Goal: Transaction & Acquisition: Book appointment/travel/reservation

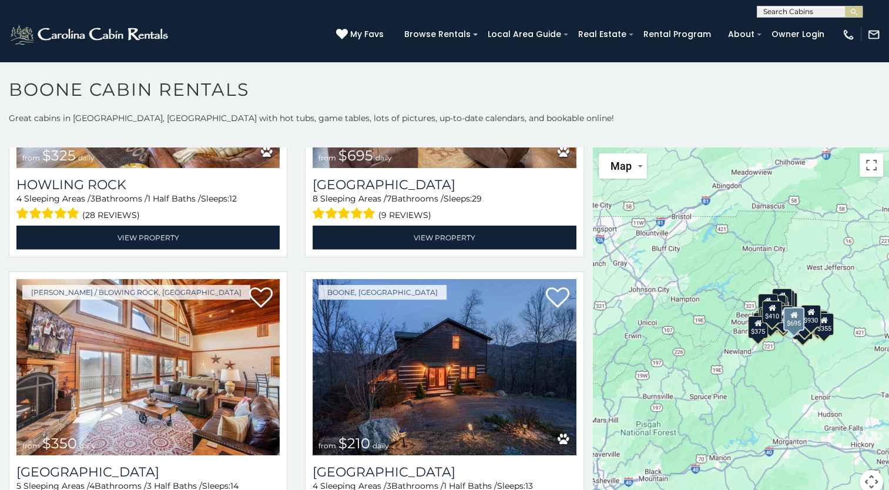
scroll to position [3069, 0]
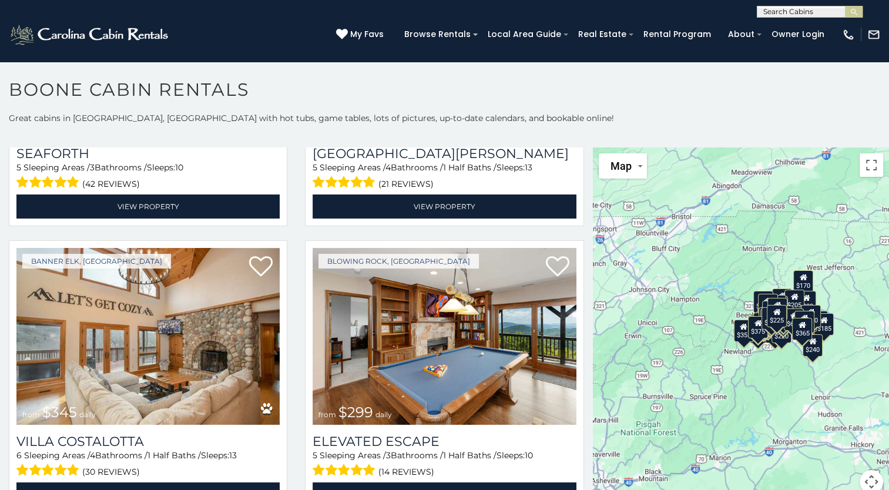
scroll to position [4541, 0]
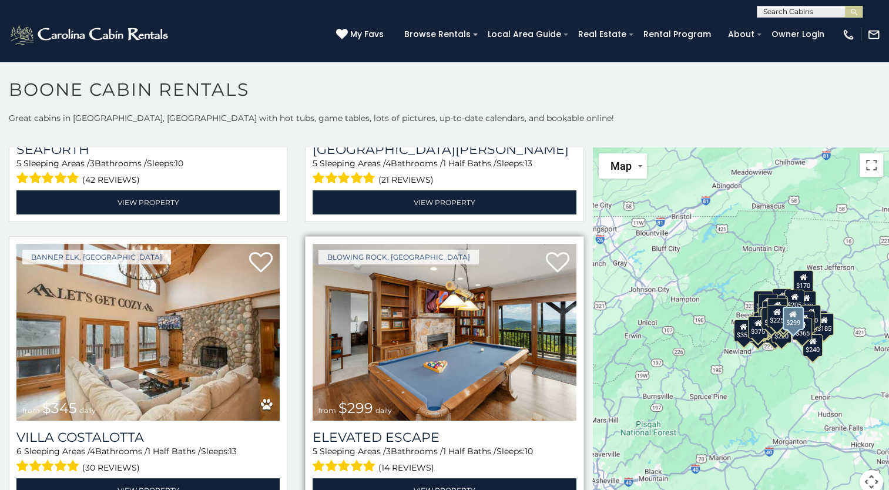
click at [430, 302] on img at bounding box center [444, 332] width 263 height 176
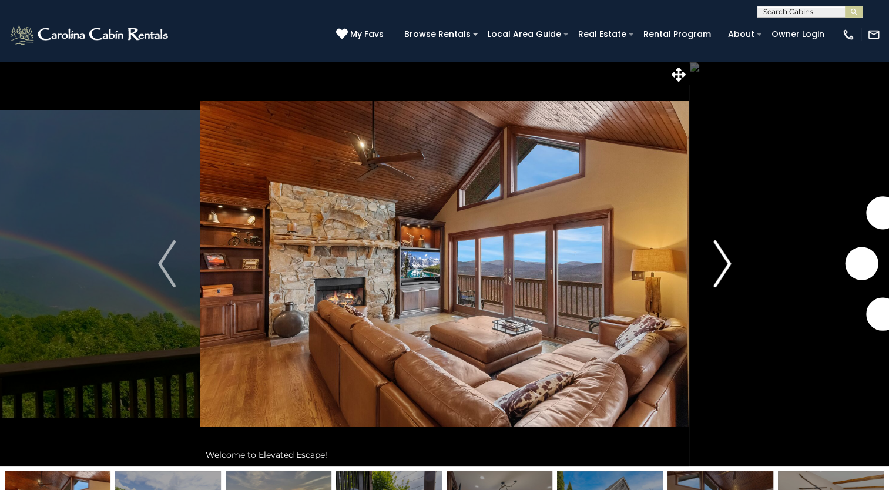
click at [724, 262] on img "Next" at bounding box center [723, 263] width 18 height 47
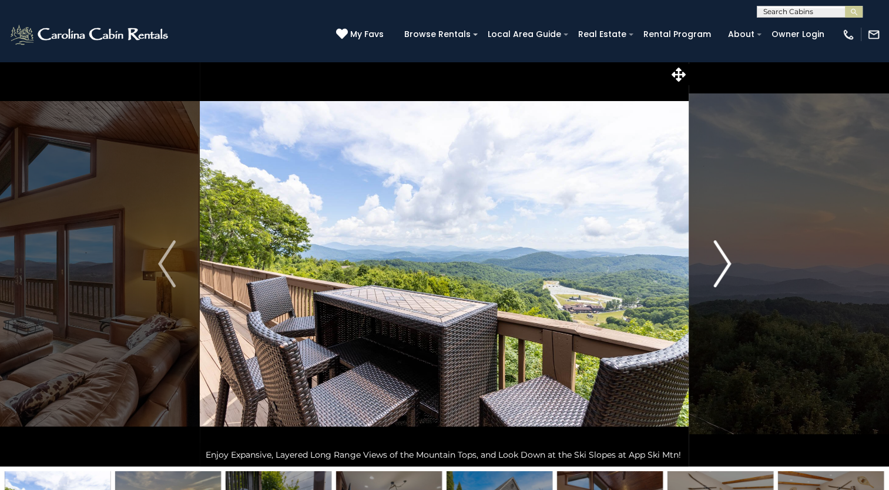
drag, startPoint x: 724, startPoint y: 262, endPoint x: 716, endPoint y: 195, distance: 67.5
click at [716, 195] on button "Next" at bounding box center [722, 264] width 66 height 406
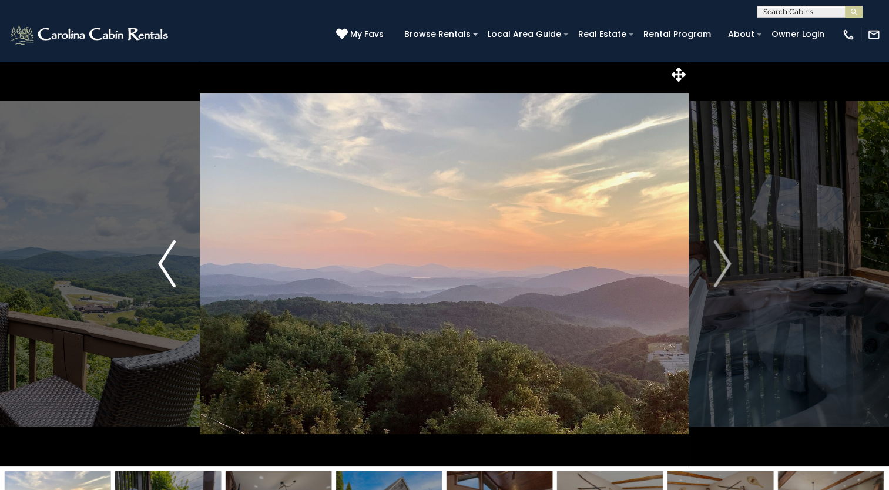
click at [162, 264] on img "Previous" at bounding box center [167, 263] width 18 height 47
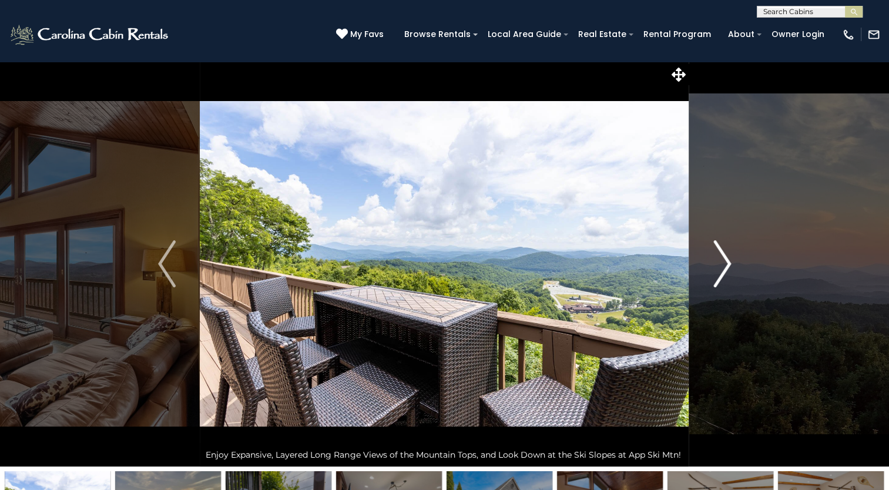
click at [732, 264] on button "Next" at bounding box center [722, 264] width 66 height 406
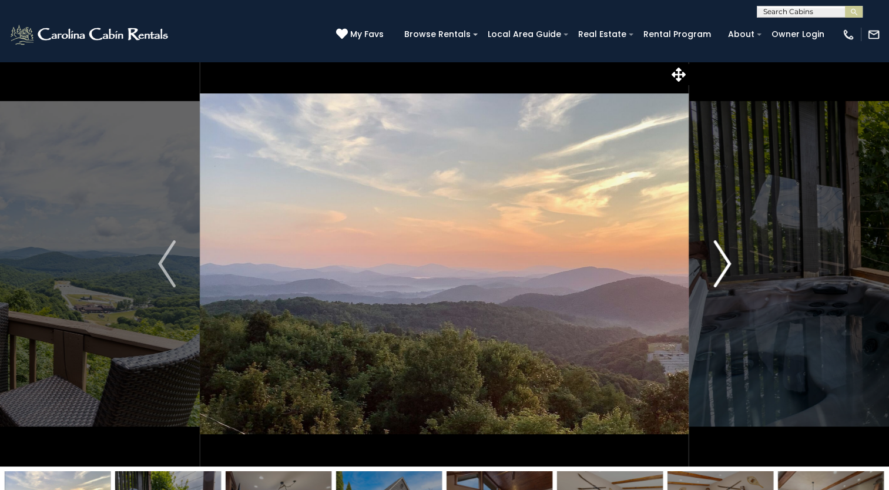
click at [730, 264] on img "Next" at bounding box center [723, 263] width 18 height 47
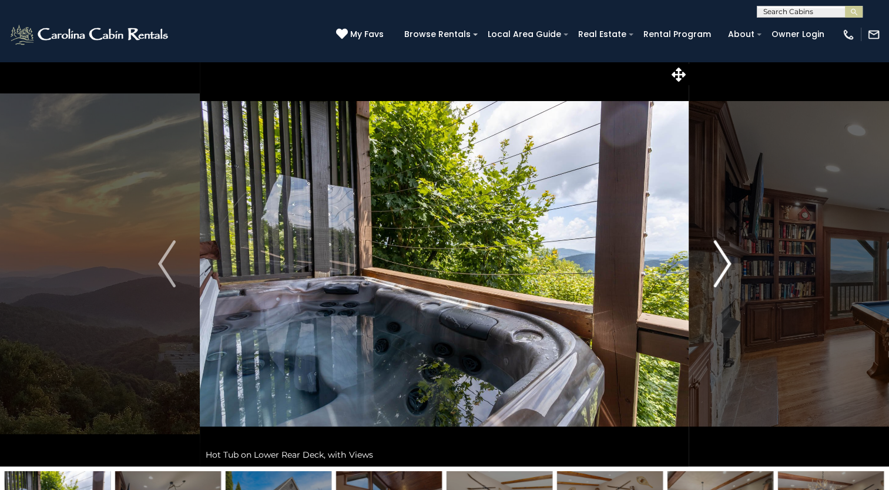
click at [727, 268] on img "Next" at bounding box center [723, 263] width 18 height 47
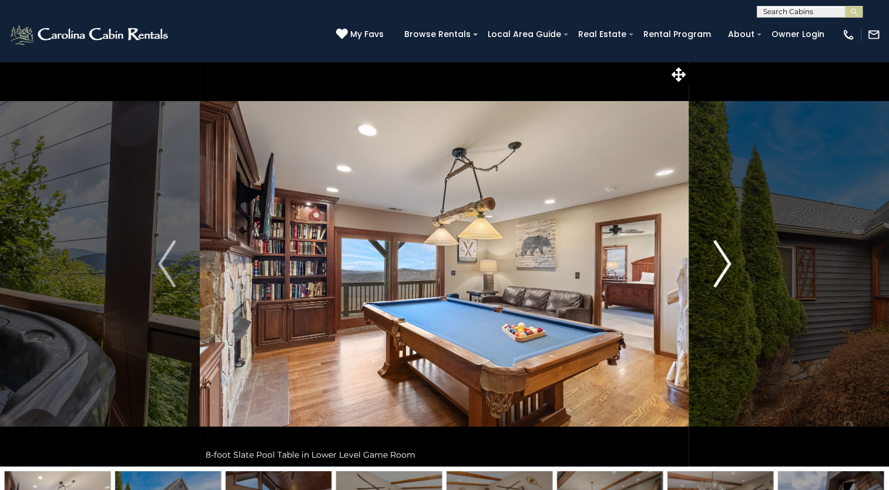
click at [727, 268] on img "Next" at bounding box center [723, 263] width 18 height 47
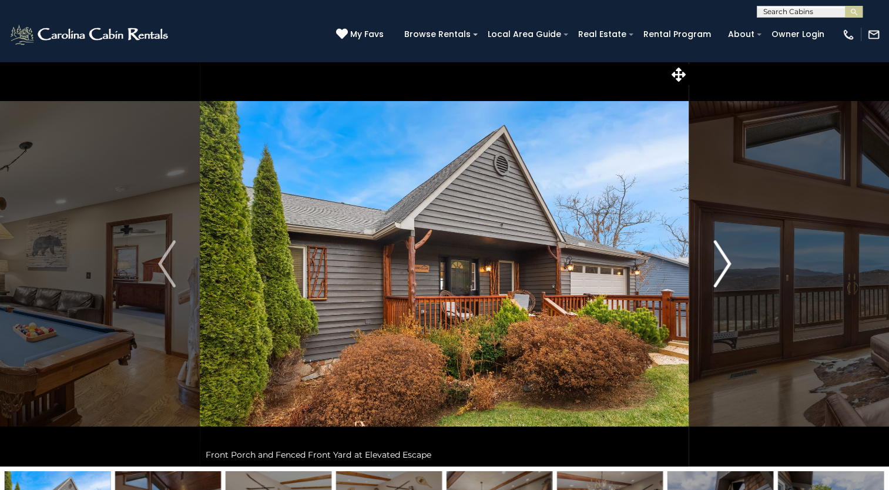
click at [727, 268] on img "Next" at bounding box center [723, 263] width 18 height 47
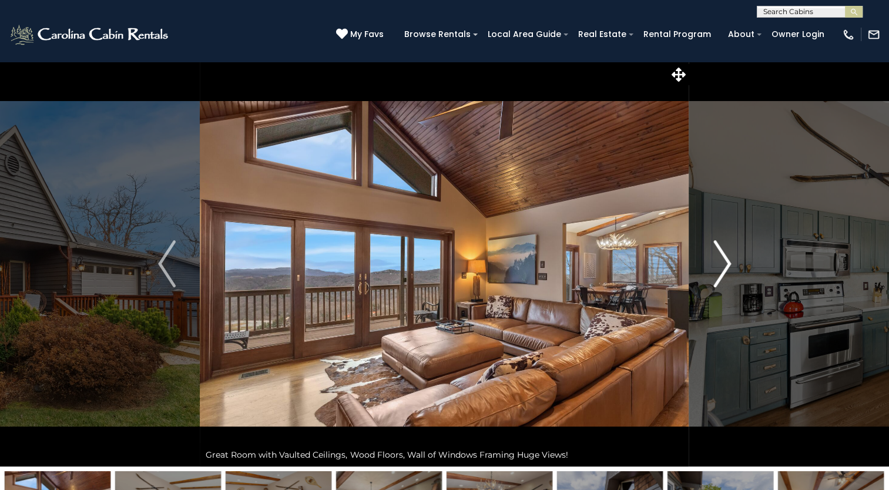
click at [727, 268] on img "Next" at bounding box center [723, 263] width 18 height 47
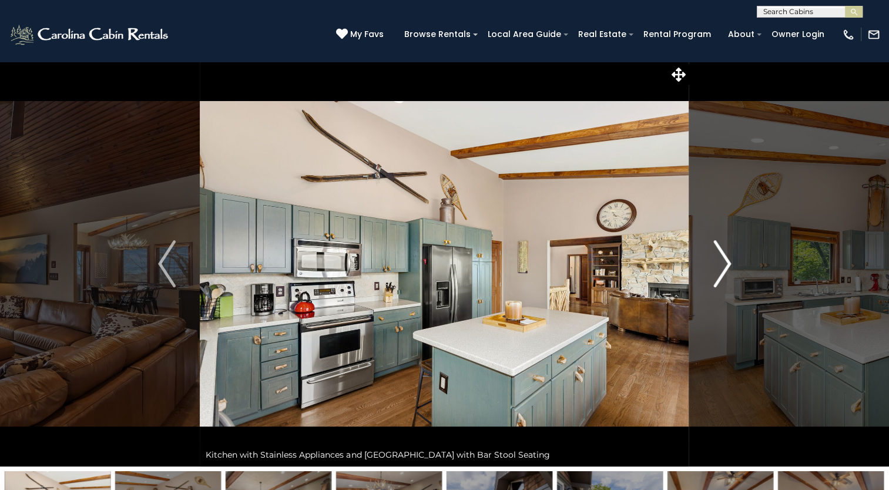
click at [727, 268] on img "Next" at bounding box center [723, 263] width 18 height 47
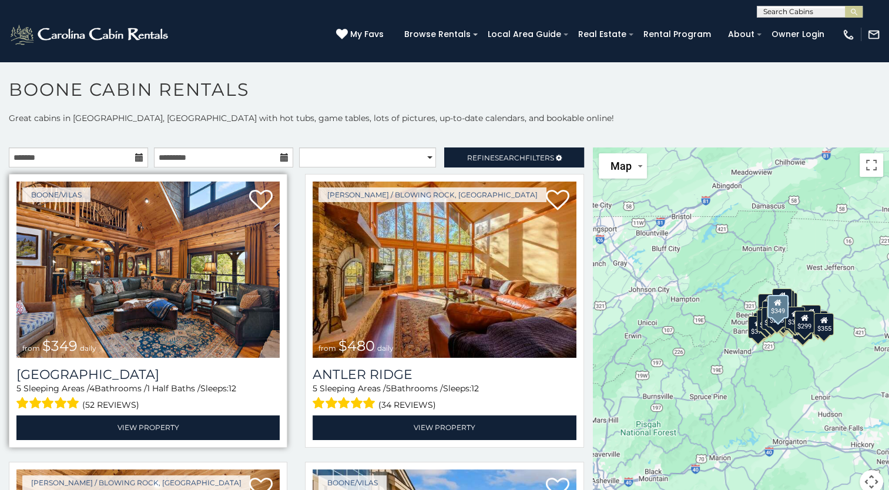
click at [133, 280] on img at bounding box center [147, 270] width 263 height 176
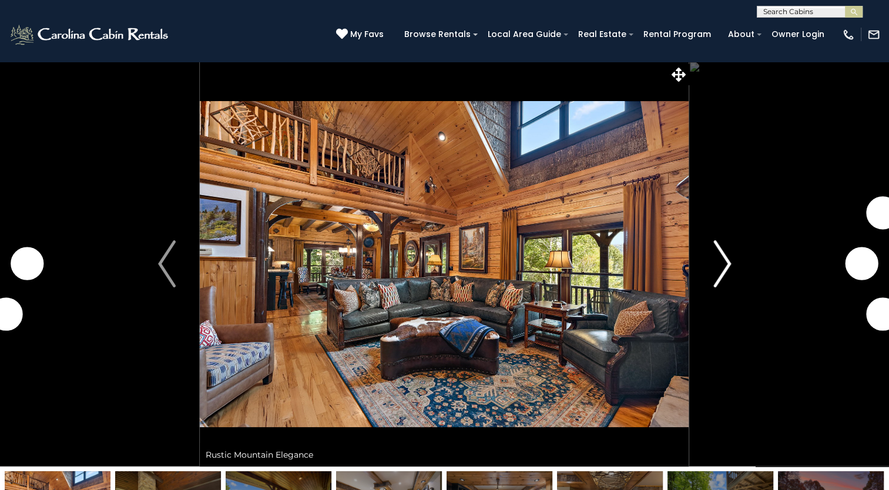
click at [728, 265] on img "Next" at bounding box center [723, 263] width 18 height 47
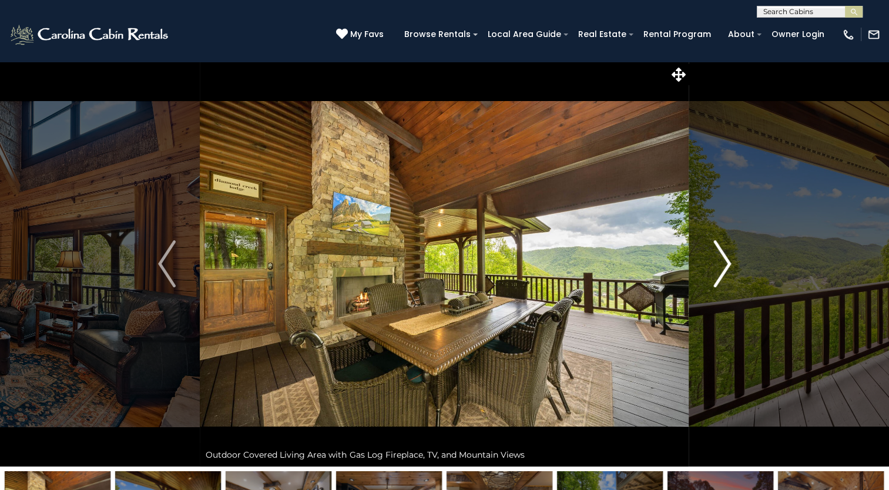
click at [725, 267] on img "Next" at bounding box center [723, 263] width 18 height 47
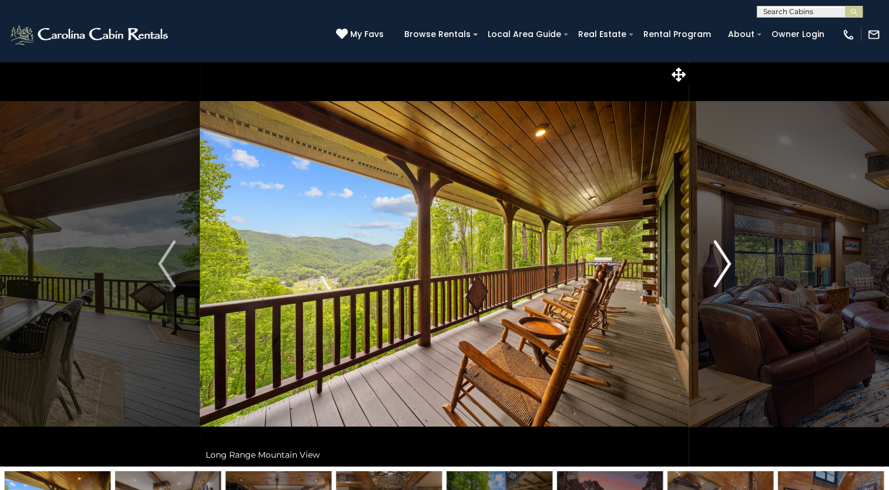
click at [725, 267] on img "Next" at bounding box center [723, 263] width 18 height 47
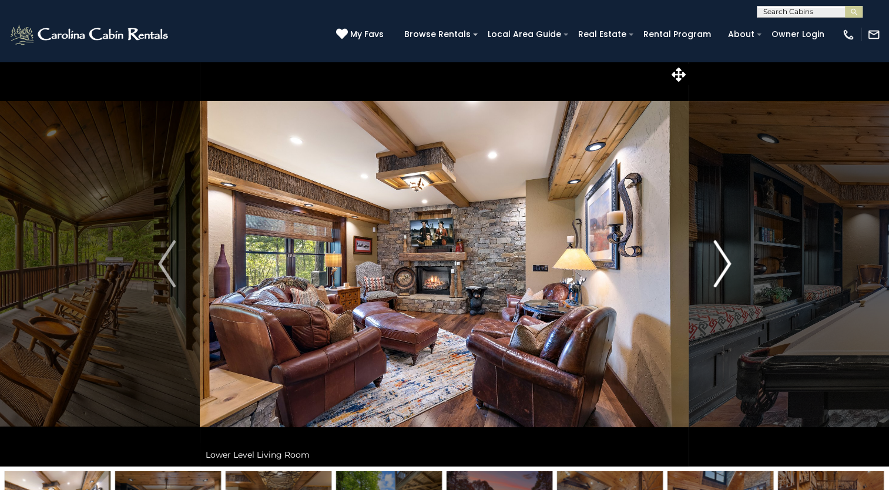
click at [725, 267] on img "Next" at bounding box center [723, 263] width 18 height 47
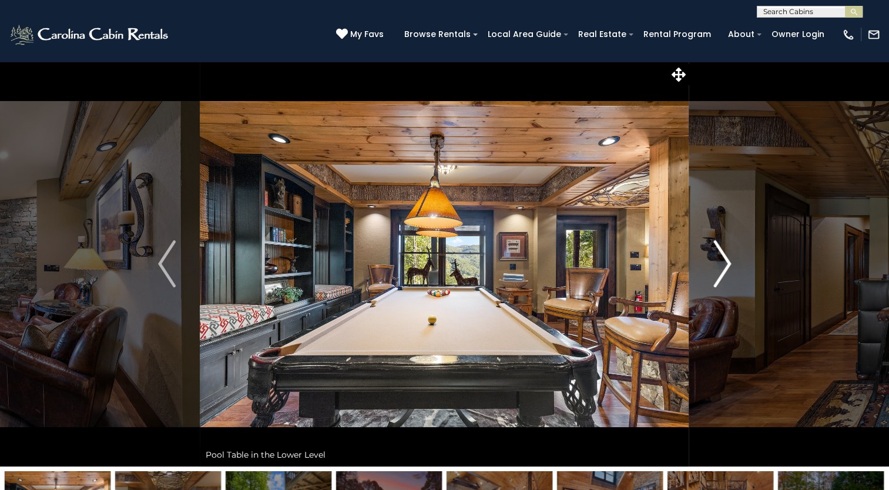
click at [725, 267] on img "Next" at bounding box center [723, 263] width 18 height 47
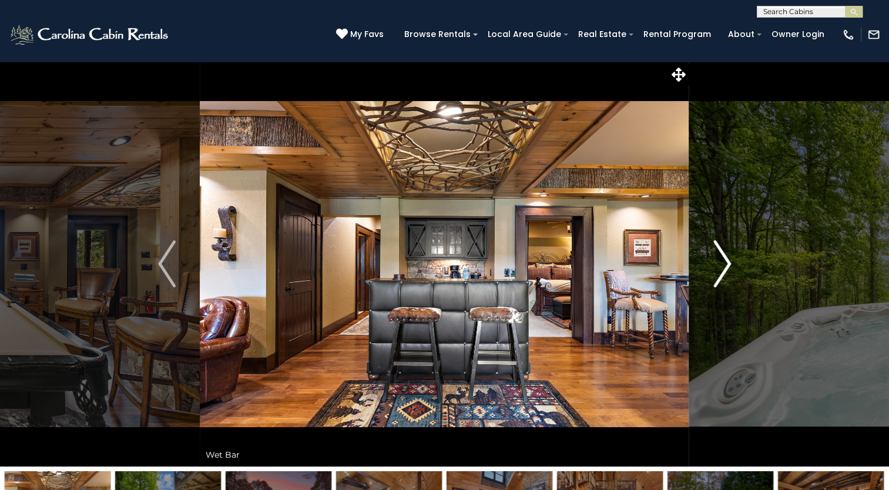
click at [725, 267] on img "Next" at bounding box center [723, 263] width 18 height 47
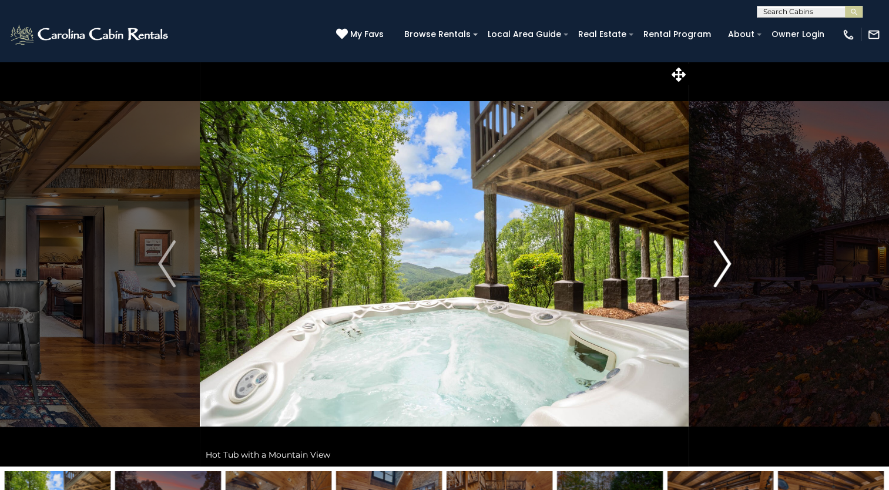
click at [725, 267] on img "Next" at bounding box center [723, 263] width 18 height 47
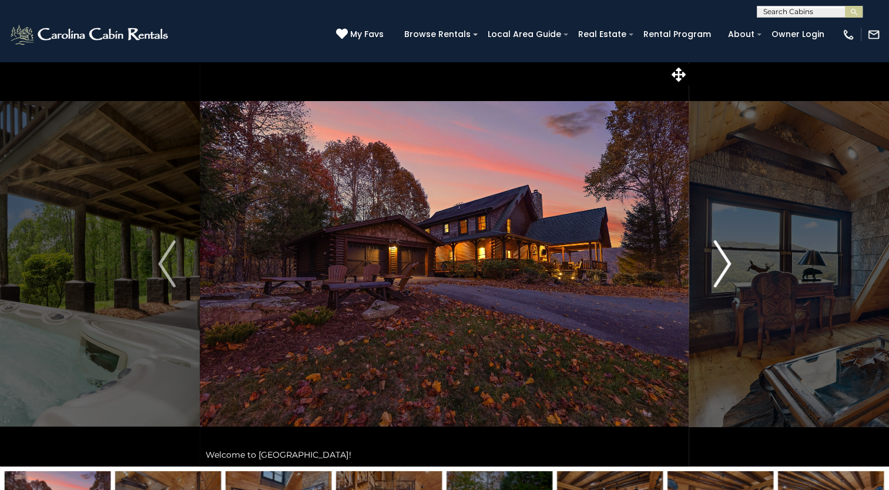
click at [725, 267] on img "Next" at bounding box center [723, 263] width 18 height 47
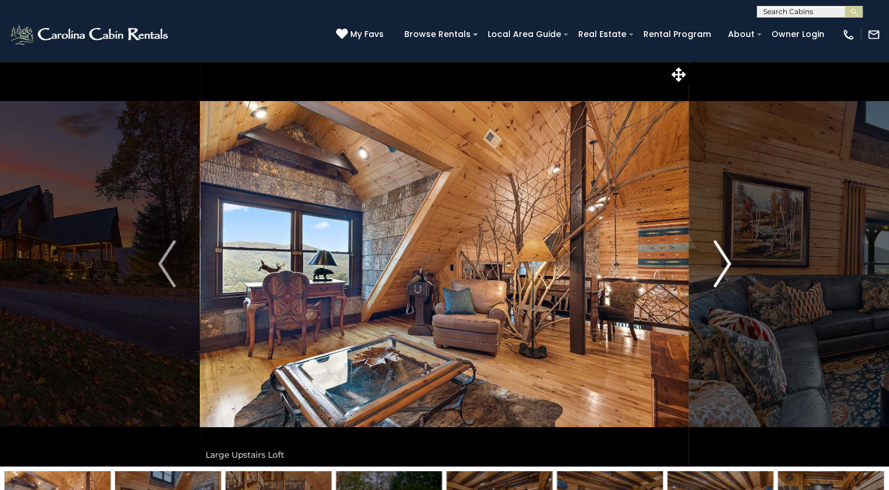
click at [725, 267] on img "Next" at bounding box center [723, 263] width 18 height 47
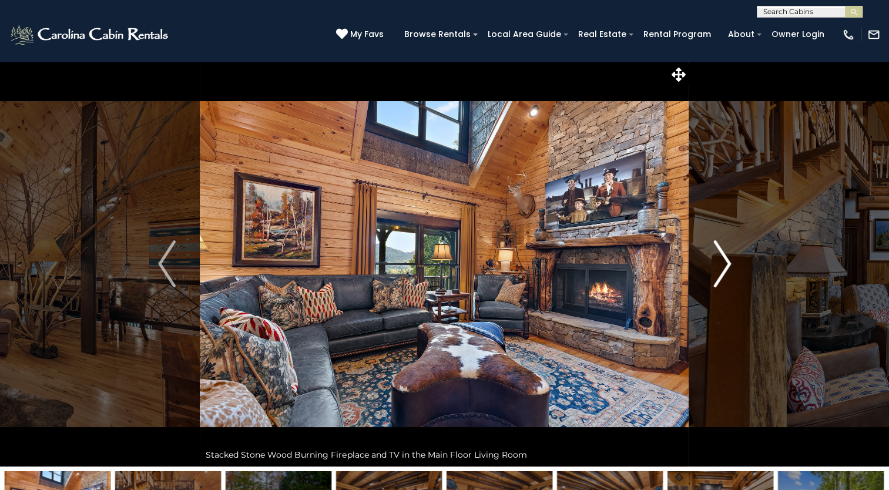
click at [725, 267] on img "Next" at bounding box center [723, 263] width 18 height 47
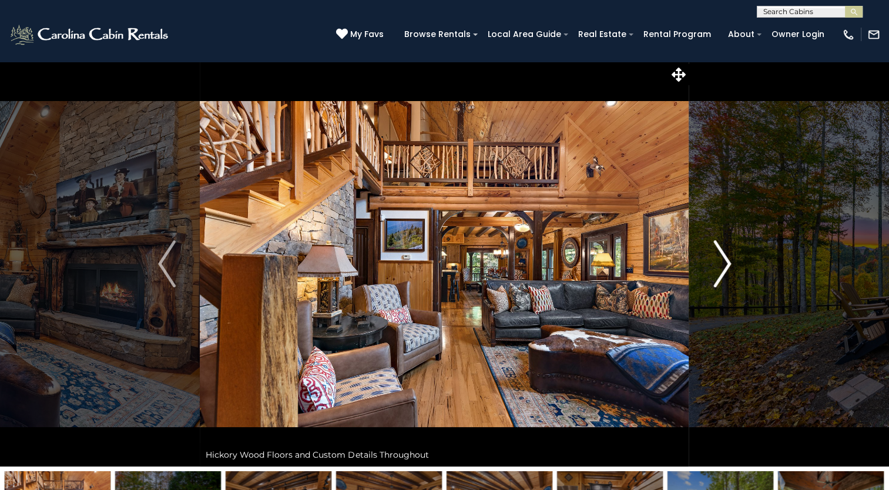
click at [725, 267] on img "Next" at bounding box center [723, 263] width 18 height 47
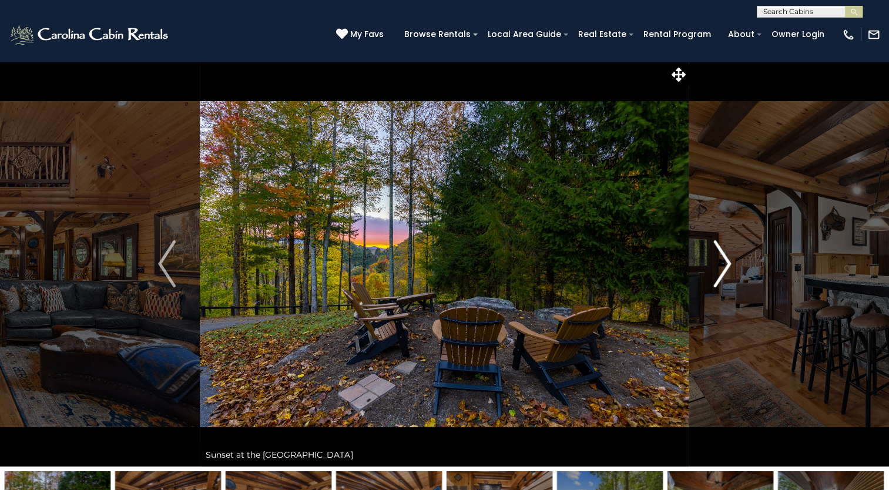
click at [725, 267] on img "Next" at bounding box center [723, 263] width 18 height 47
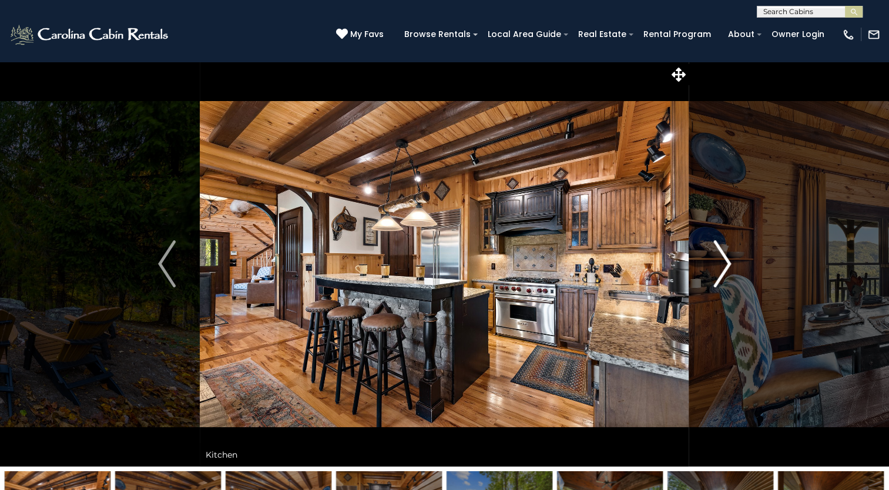
click at [725, 267] on img "Next" at bounding box center [723, 263] width 18 height 47
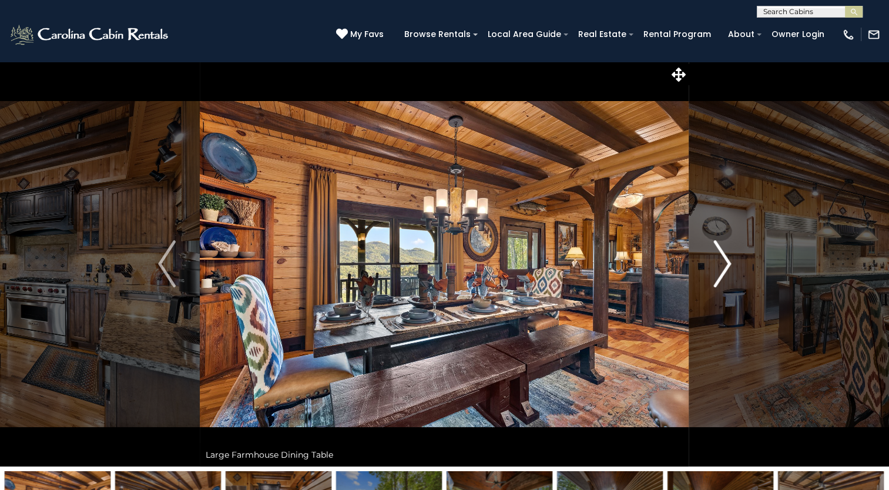
click at [725, 267] on img "Next" at bounding box center [723, 263] width 18 height 47
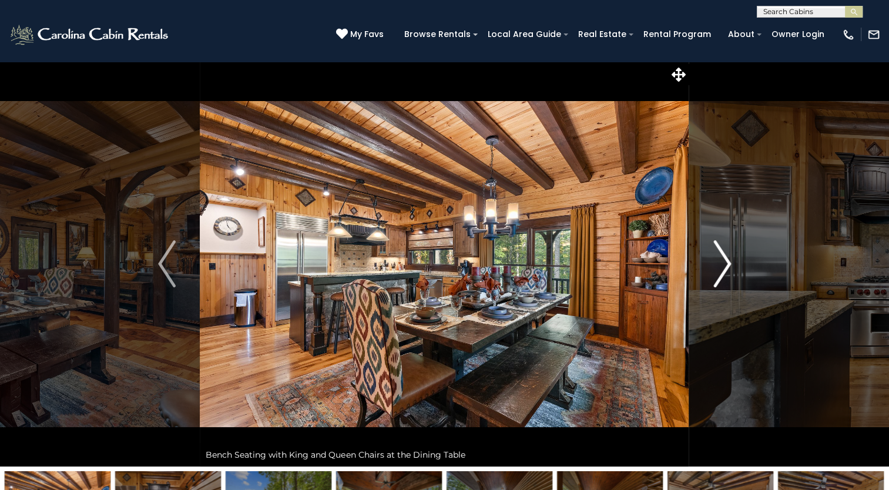
click at [725, 267] on img "Next" at bounding box center [723, 263] width 18 height 47
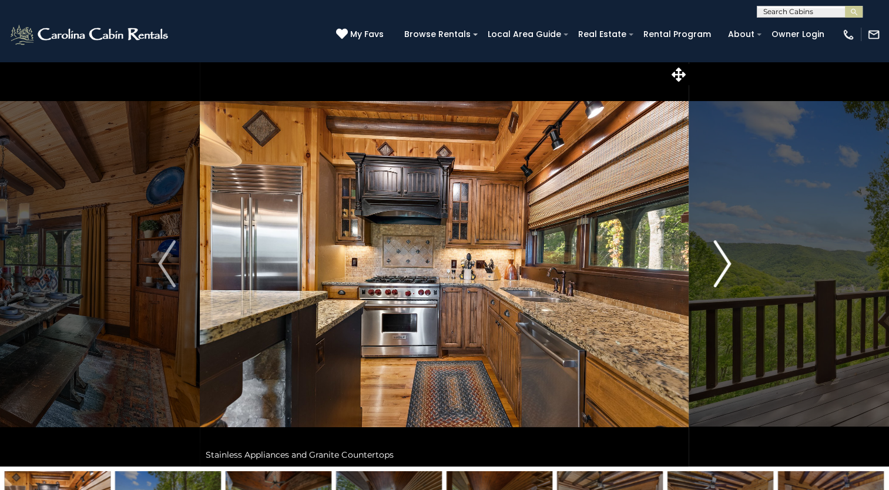
click at [725, 267] on img "Next" at bounding box center [723, 263] width 18 height 47
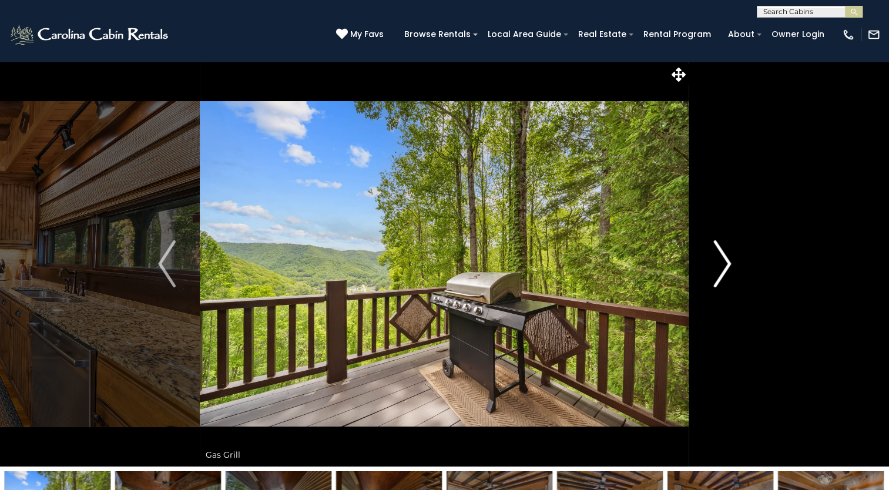
click at [725, 267] on img "Next" at bounding box center [723, 263] width 18 height 47
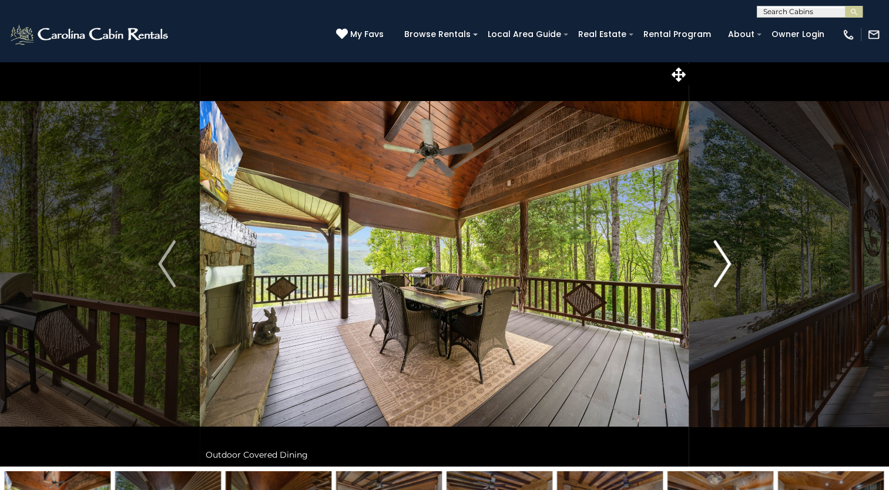
click at [725, 267] on img "Next" at bounding box center [723, 263] width 18 height 47
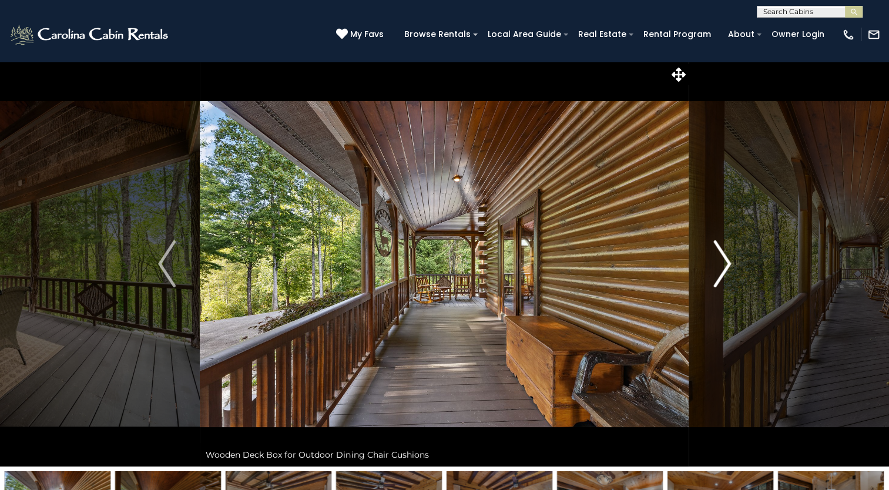
click at [725, 267] on img "Next" at bounding box center [723, 263] width 18 height 47
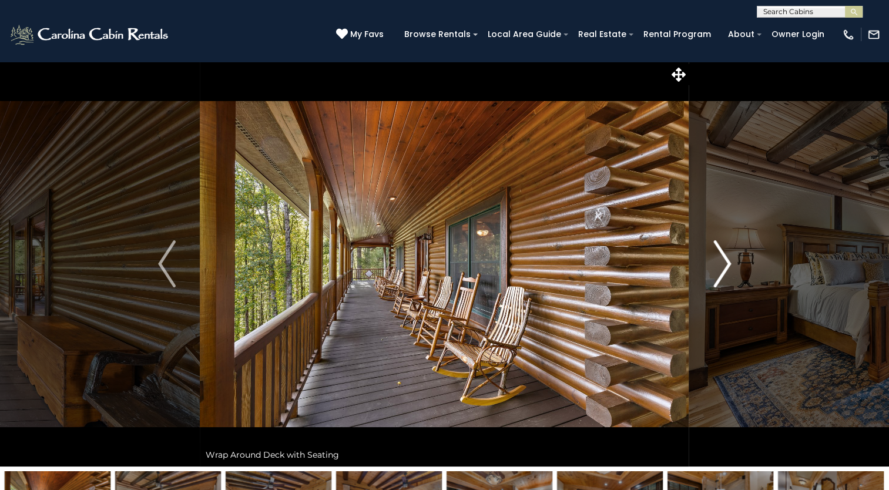
click at [725, 267] on img "Next" at bounding box center [723, 263] width 18 height 47
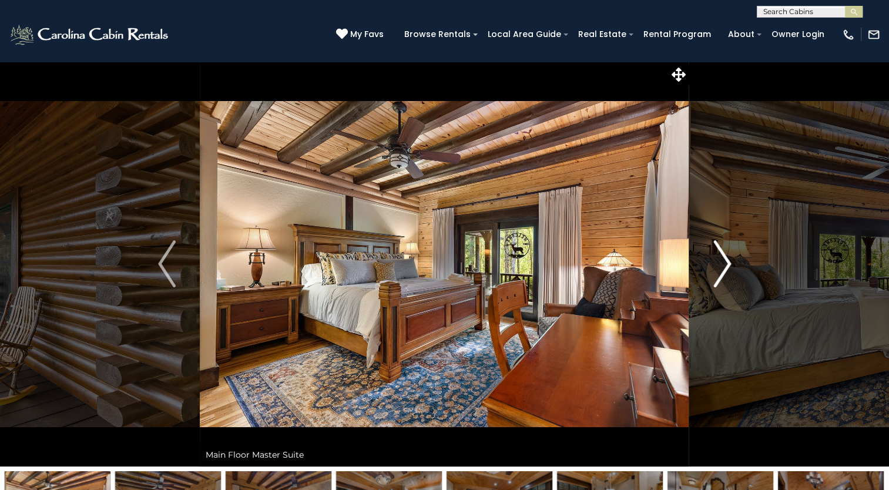
click at [725, 267] on img "Next" at bounding box center [723, 263] width 18 height 47
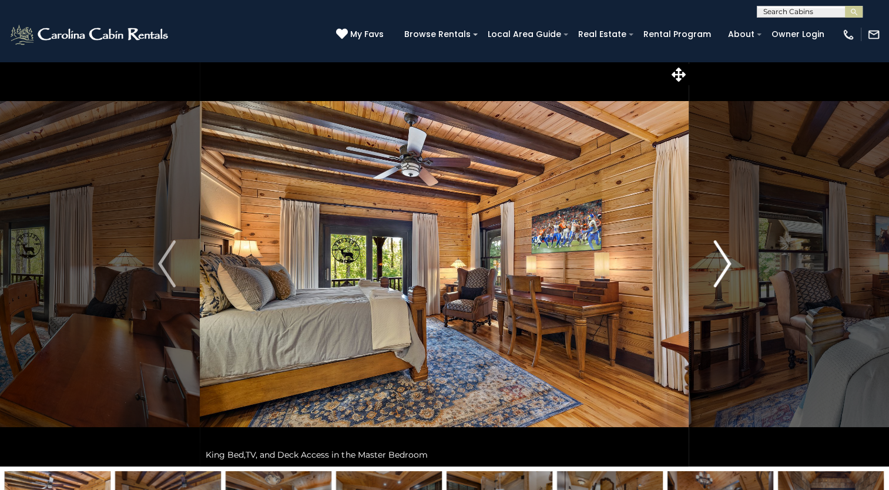
click at [725, 267] on img "Next" at bounding box center [723, 263] width 18 height 47
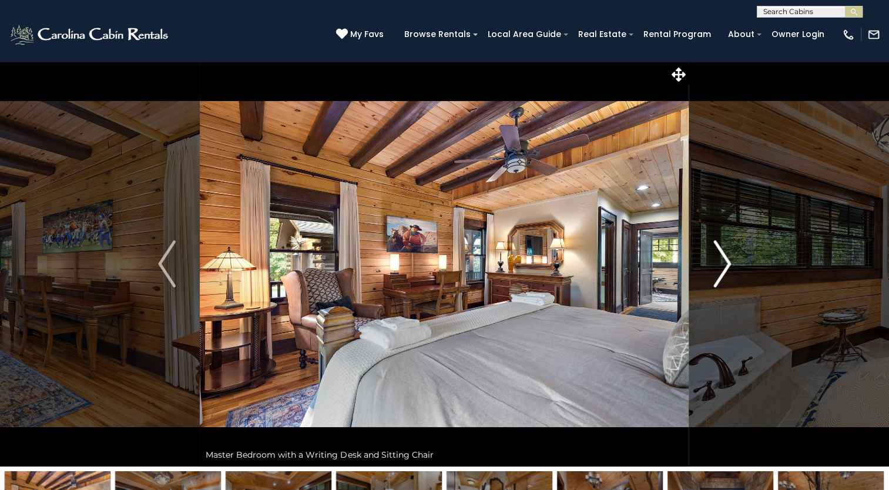
click at [725, 267] on img "Next" at bounding box center [723, 263] width 18 height 47
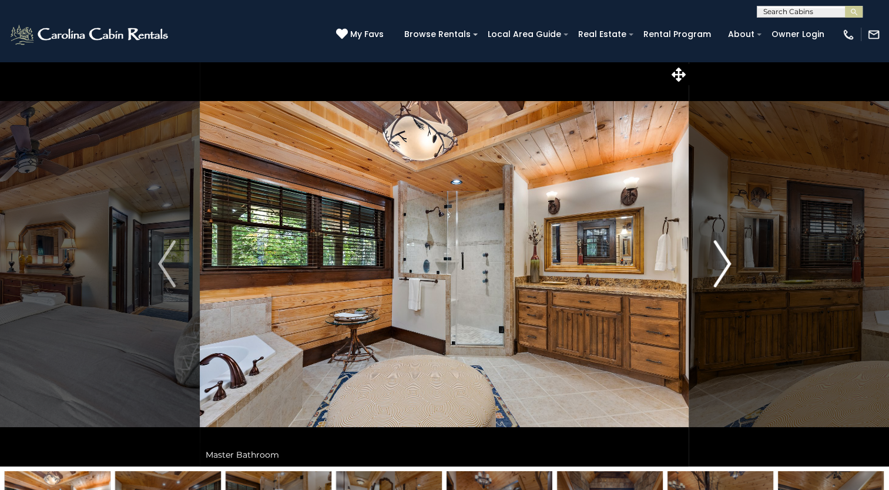
click at [725, 267] on img "Next" at bounding box center [723, 263] width 18 height 47
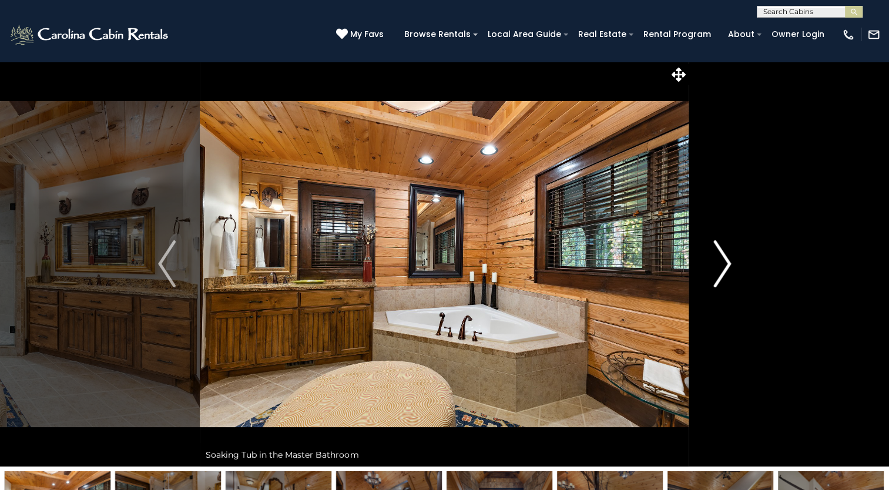
click at [725, 267] on img "Next" at bounding box center [723, 263] width 18 height 47
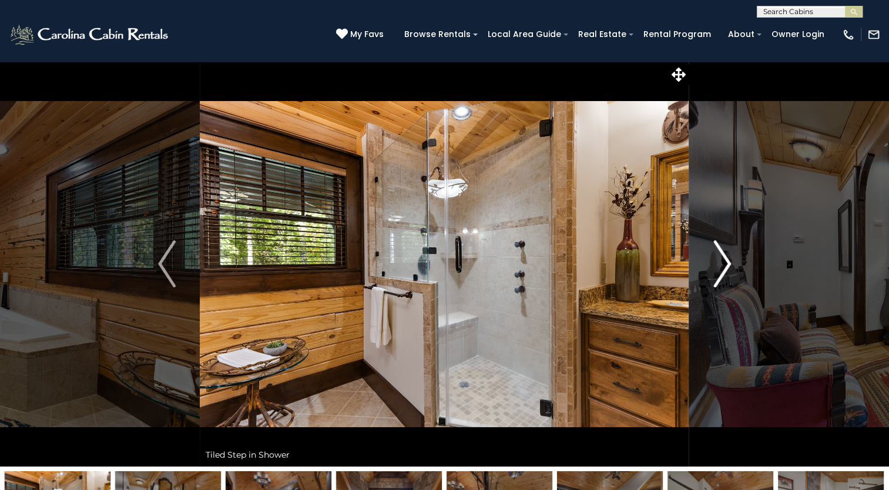
click at [725, 267] on img "Next" at bounding box center [723, 263] width 18 height 47
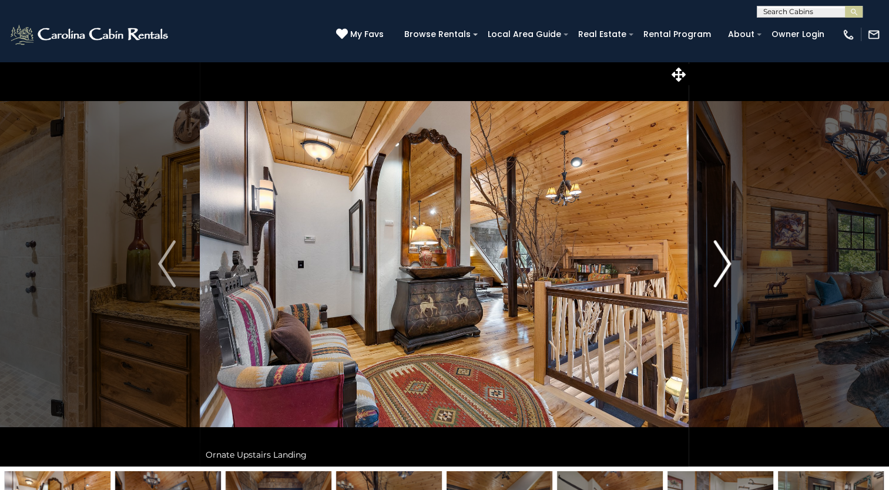
click at [725, 267] on img "Next" at bounding box center [723, 263] width 18 height 47
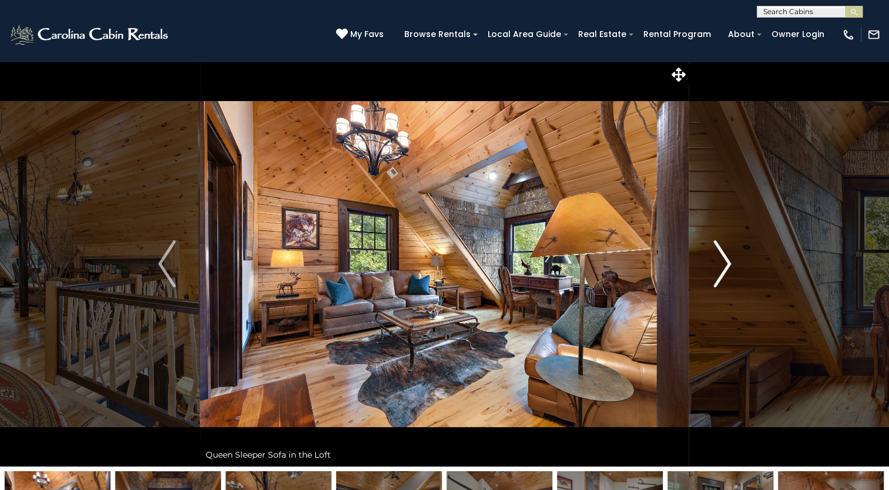
click at [725, 267] on img "Next" at bounding box center [723, 263] width 18 height 47
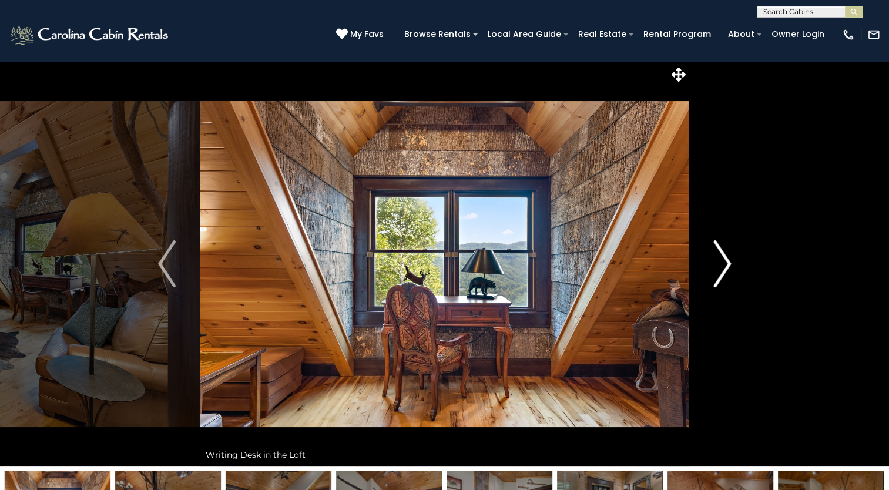
click at [725, 267] on img "Next" at bounding box center [723, 263] width 18 height 47
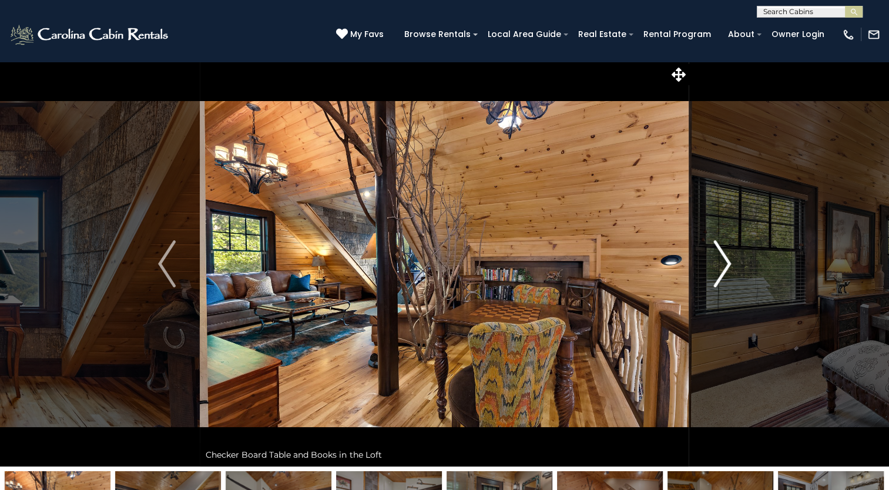
click at [725, 267] on img "Next" at bounding box center [723, 263] width 18 height 47
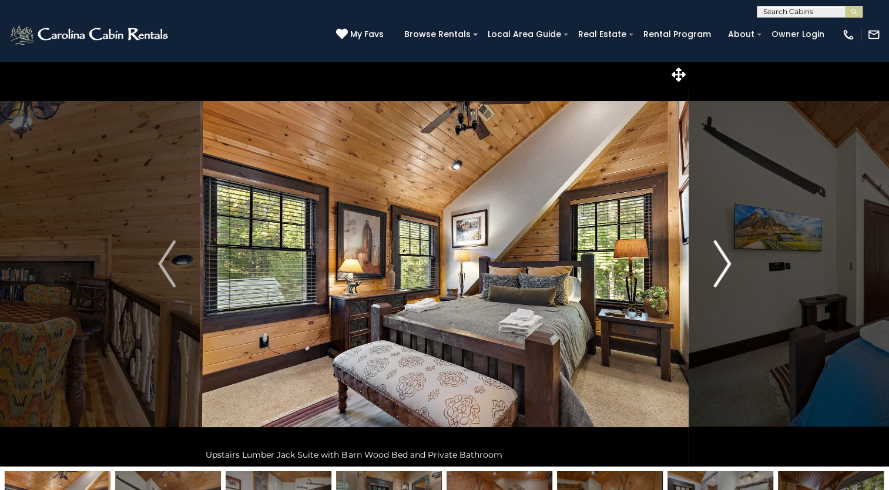
click at [725, 267] on img "Next" at bounding box center [723, 263] width 18 height 47
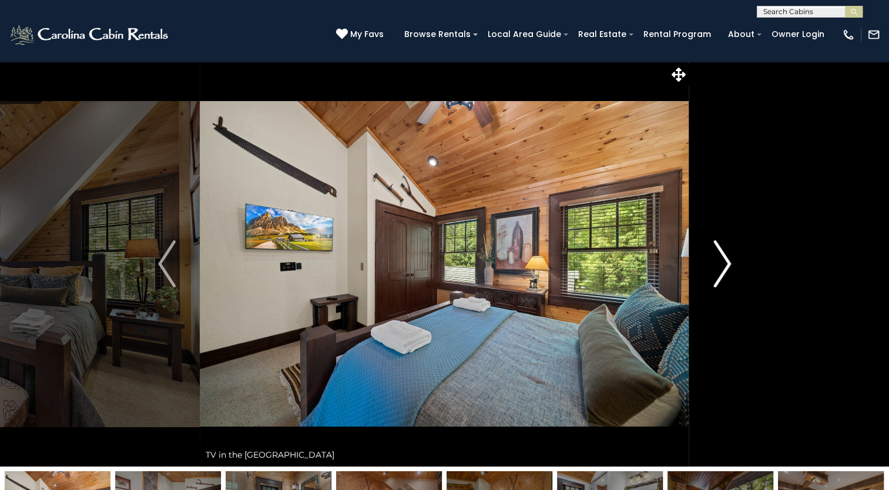
click at [725, 267] on img "Next" at bounding box center [723, 263] width 18 height 47
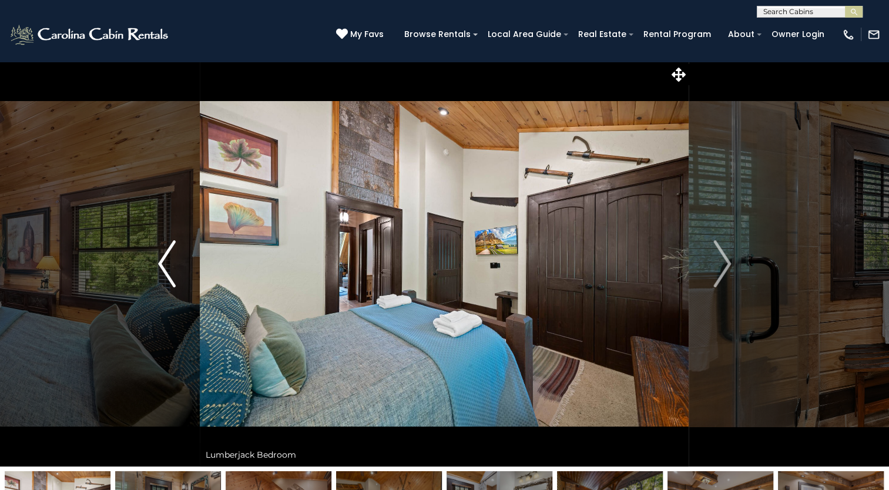
click at [166, 264] on img "Previous" at bounding box center [167, 263] width 18 height 47
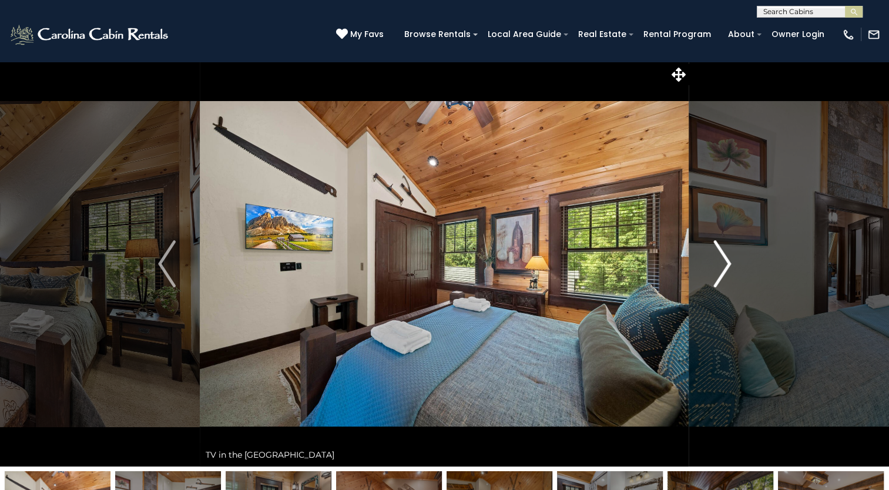
click at [738, 264] on button "Next" at bounding box center [722, 264] width 66 height 406
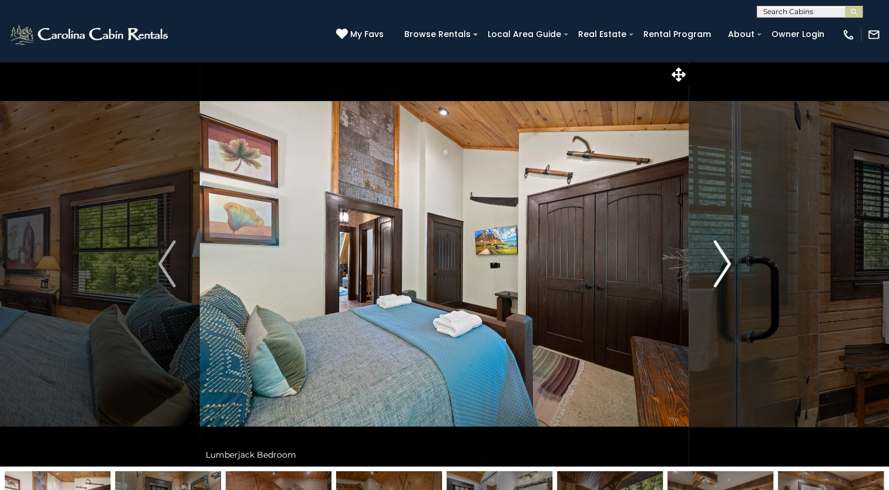
click at [726, 256] on img "Next" at bounding box center [723, 263] width 18 height 47
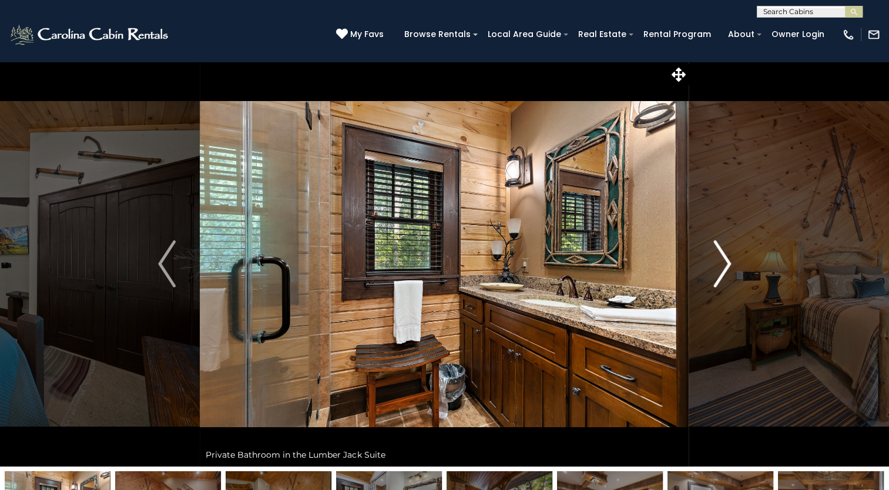
click at [726, 257] on img "Next" at bounding box center [723, 263] width 18 height 47
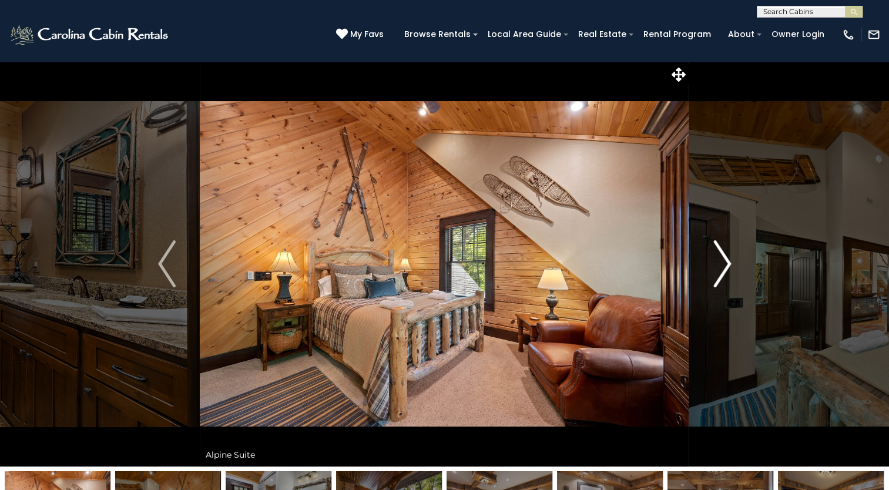
click at [726, 257] on img "Next" at bounding box center [723, 263] width 18 height 47
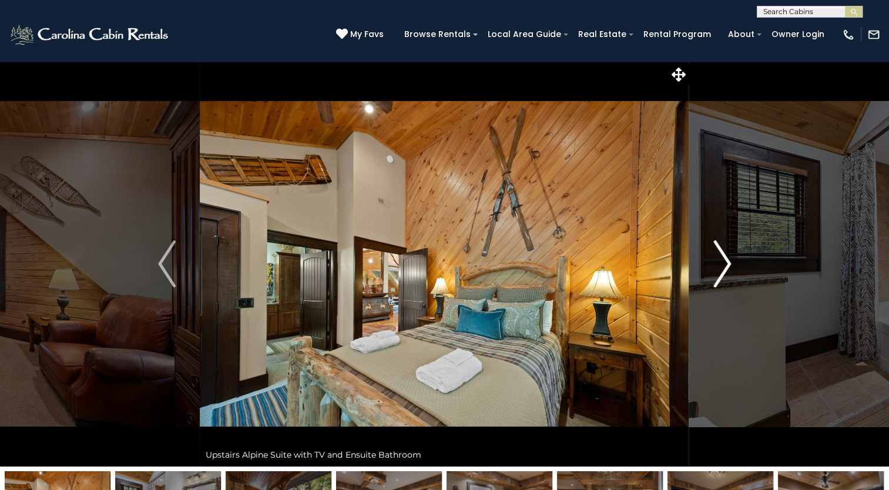
click at [726, 257] on img "Next" at bounding box center [723, 263] width 18 height 47
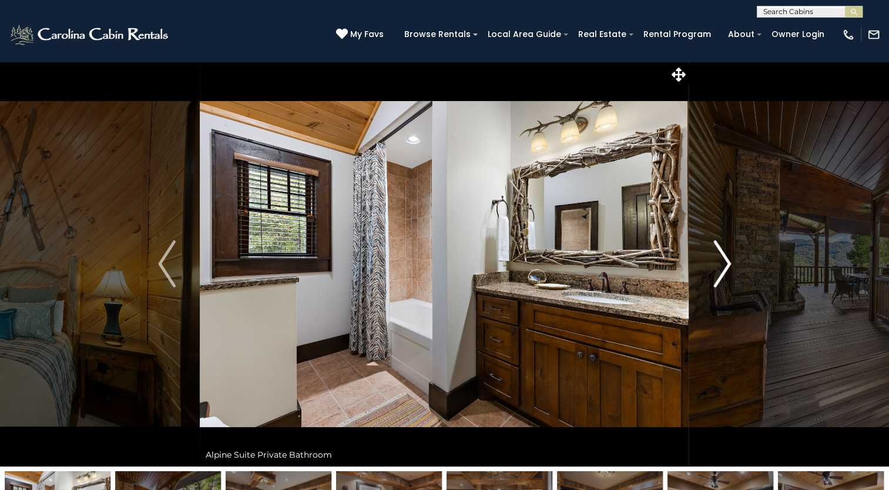
click at [726, 257] on img "Next" at bounding box center [723, 263] width 18 height 47
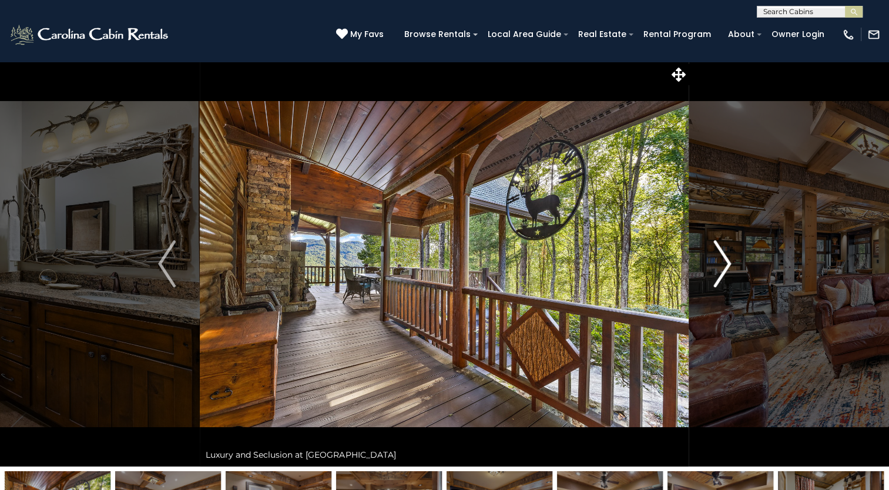
click at [726, 257] on img "Next" at bounding box center [723, 263] width 18 height 47
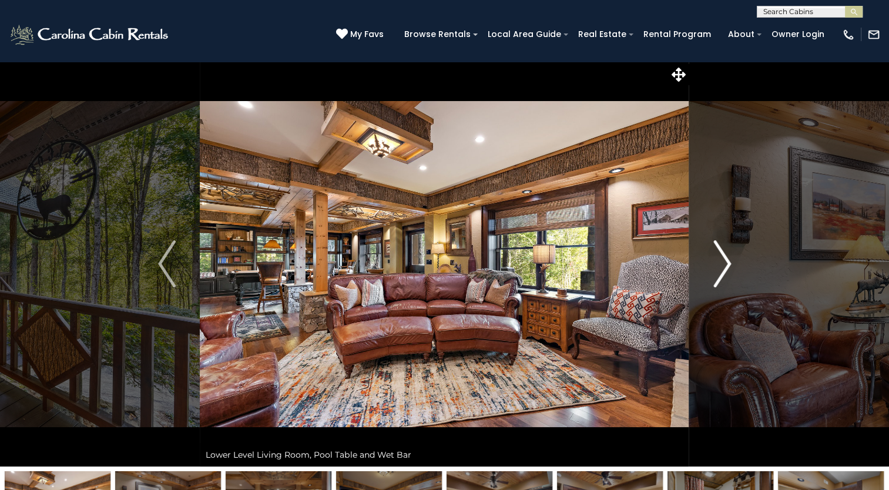
click at [726, 257] on img "Next" at bounding box center [723, 263] width 18 height 47
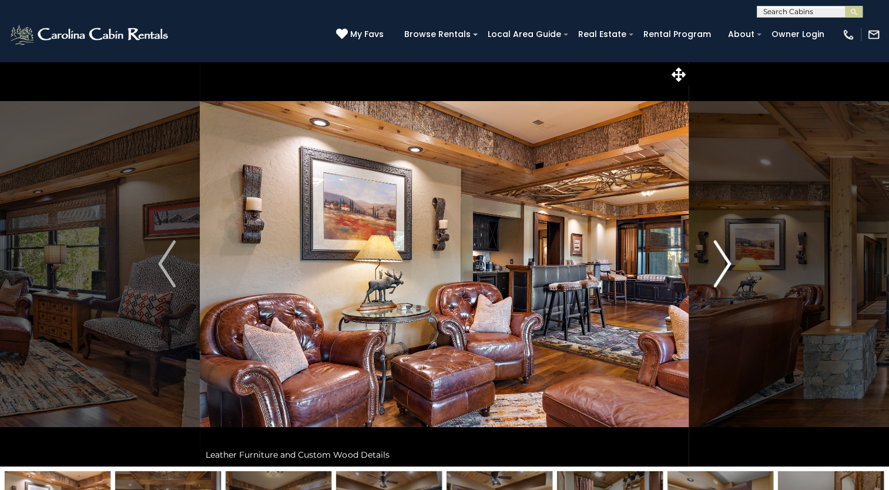
click at [726, 257] on img "Next" at bounding box center [723, 263] width 18 height 47
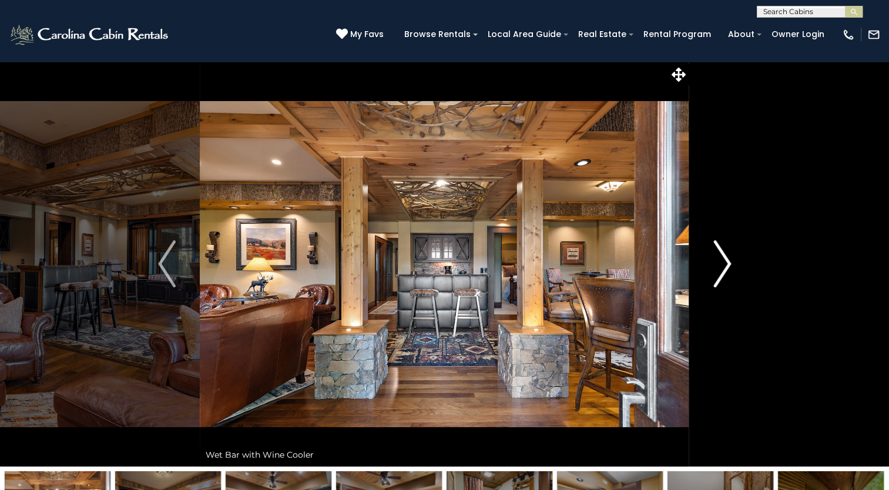
click at [726, 257] on img "Next" at bounding box center [723, 263] width 18 height 47
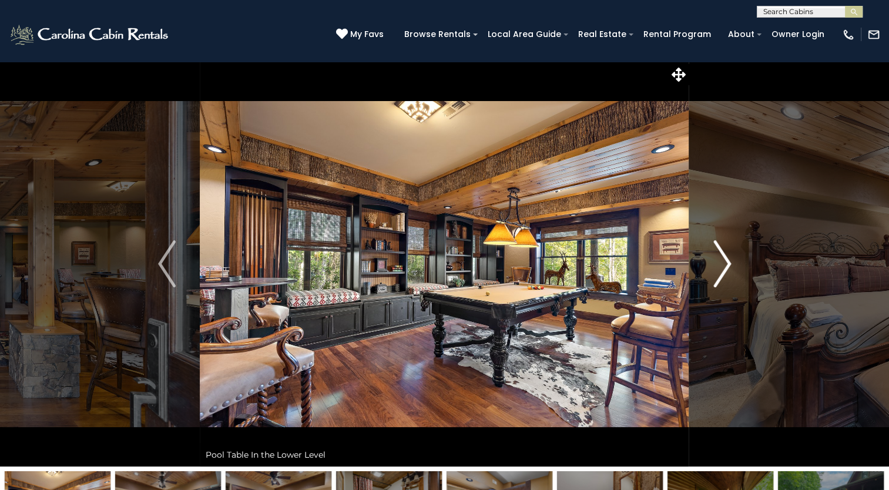
click at [726, 257] on img "Next" at bounding box center [723, 263] width 18 height 47
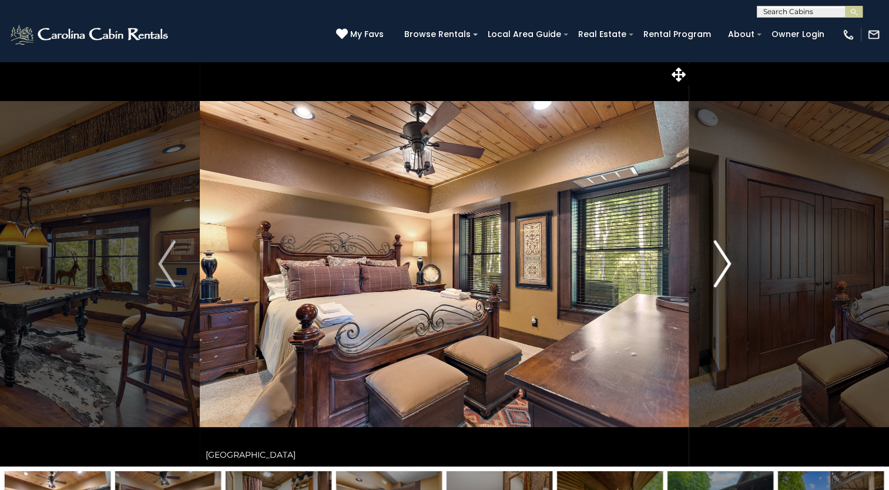
click at [726, 257] on img "Next" at bounding box center [723, 263] width 18 height 47
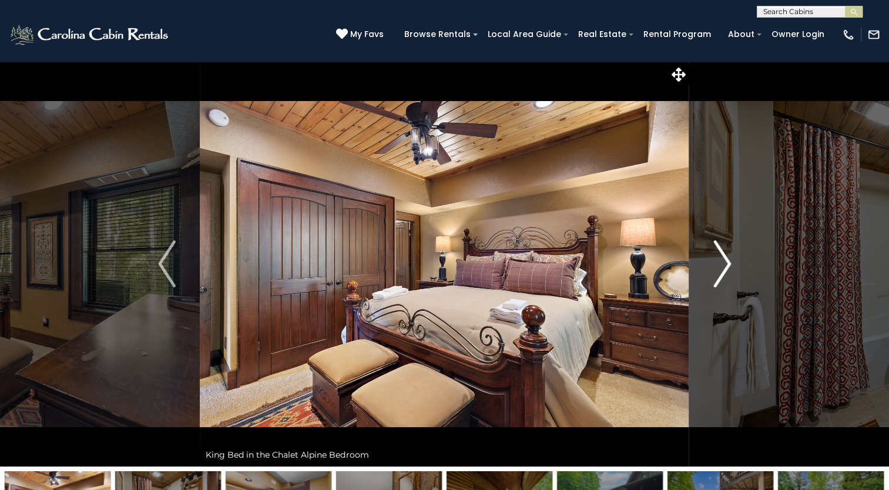
click at [726, 257] on img "Next" at bounding box center [723, 263] width 18 height 47
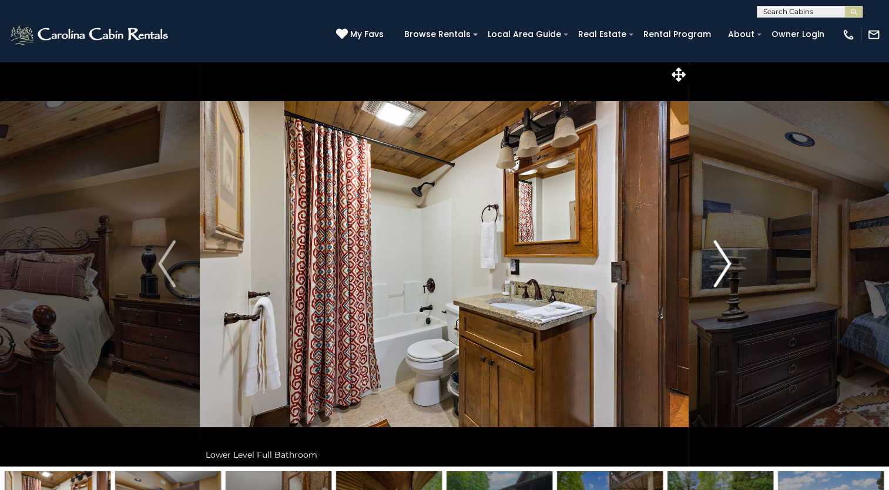
click at [726, 257] on img "Next" at bounding box center [723, 263] width 18 height 47
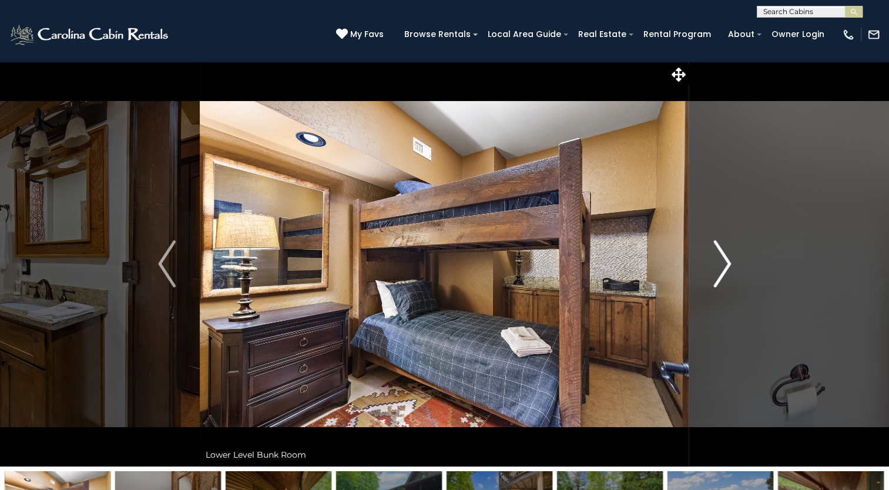
click at [726, 257] on img "Next" at bounding box center [723, 263] width 18 height 47
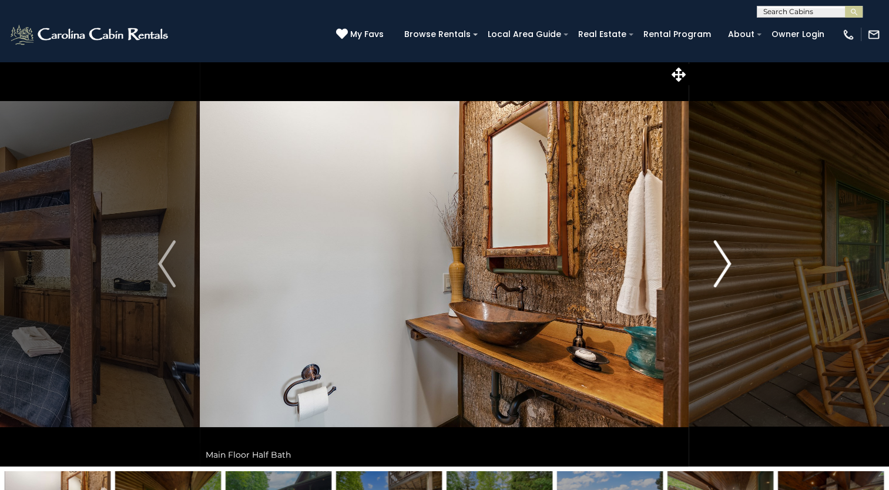
click at [726, 257] on img "Next" at bounding box center [723, 263] width 18 height 47
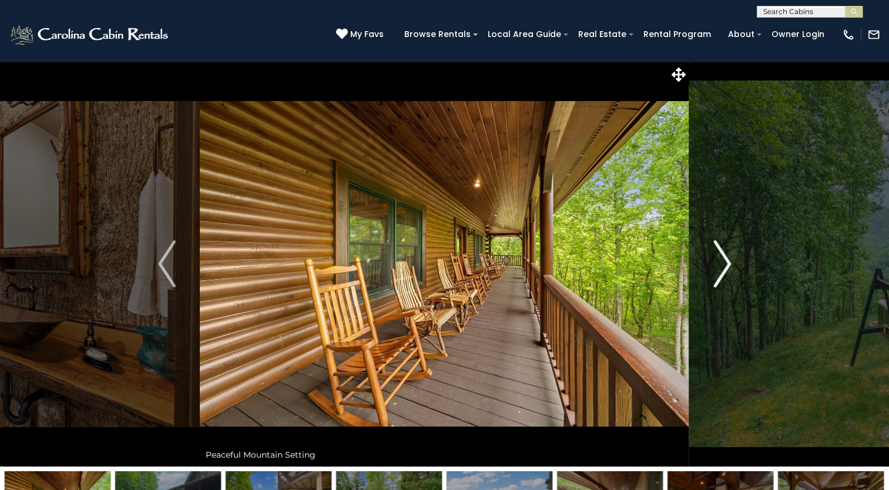
click at [726, 257] on img "Next" at bounding box center [723, 263] width 18 height 47
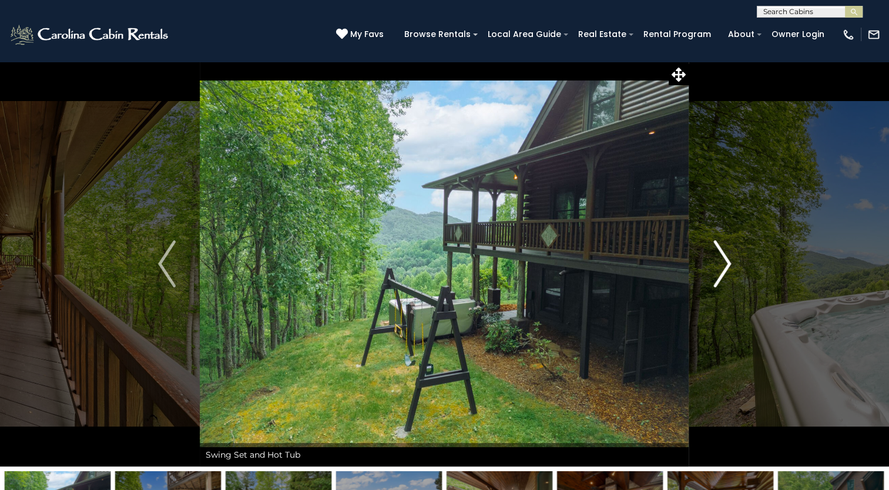
click at [726, 257] on img "Next" at bounding box center [723, 263] width 18 height 47
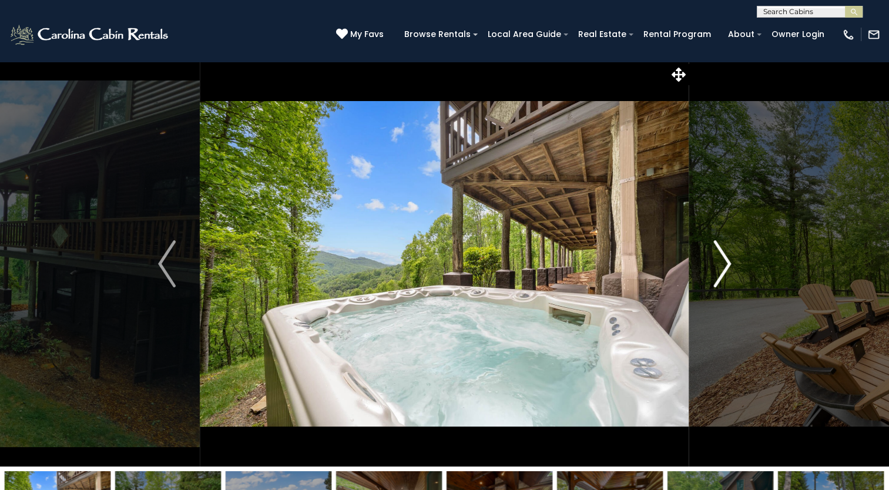
click at [726, 257] on img "Next" at bounding box center [723, 263] width 18 height 47
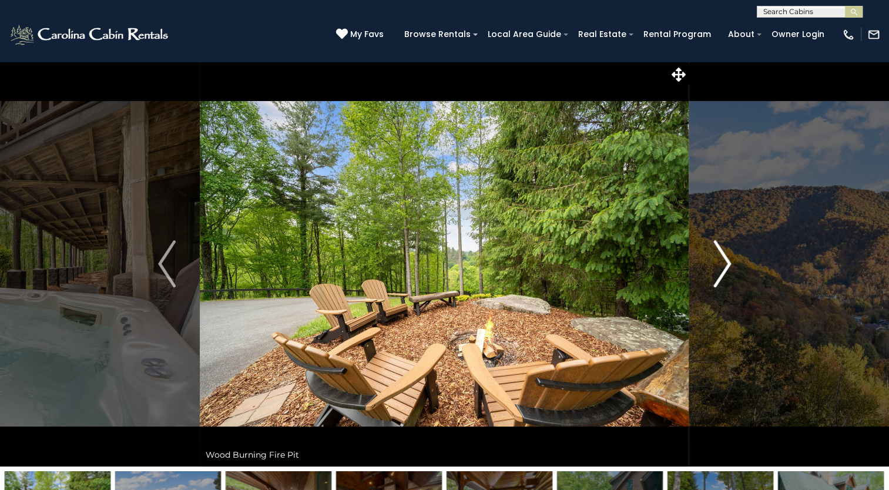
click at [726, 257] on img "Next" at bounding box center [723, 263] width 18 height 47
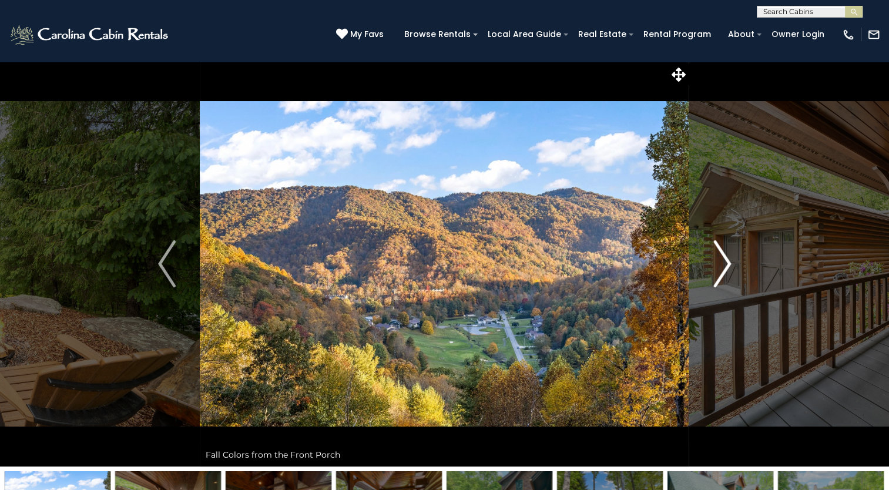
click at [726, 257] on img "Next" at bounding box center [723, 263] width 18 height 47
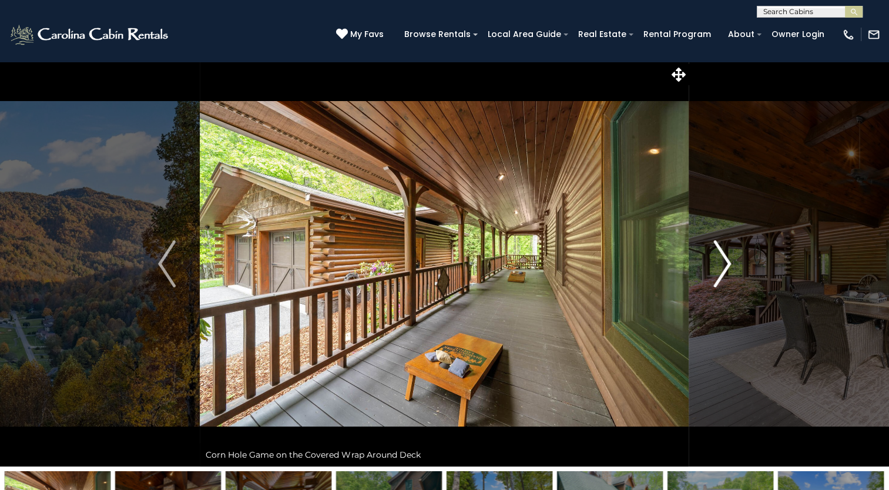
click at [726, 257] on img "Next" at bounding box center [723, 263] width 18 height 47
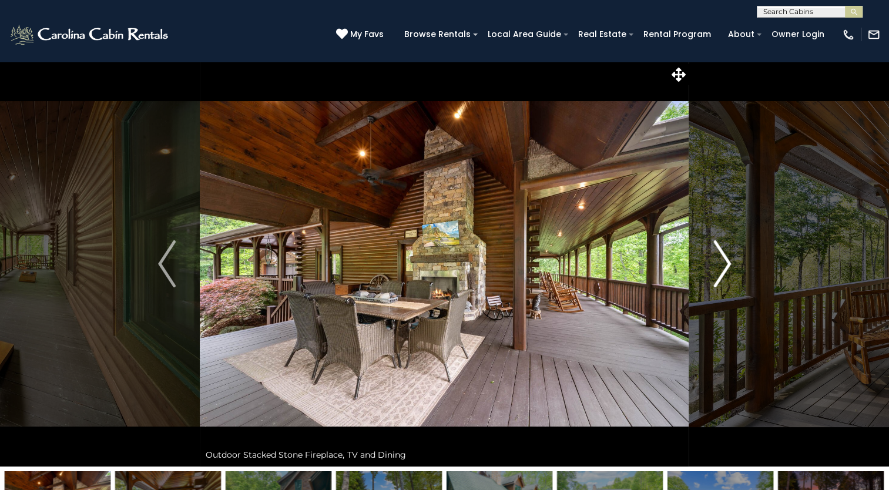
click at [726, 257] on img "Next" at bounding box center [723, 263] width 18 height 47
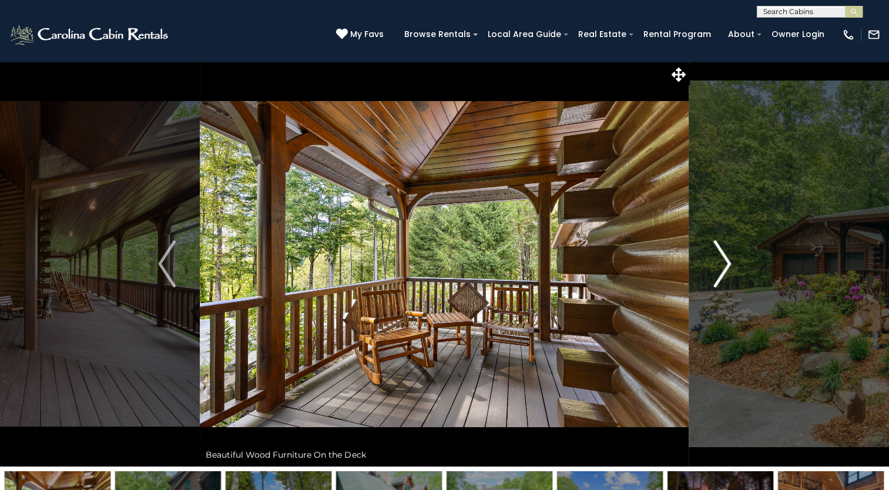
click at [726, 257] on img "Next" at bounding box center [723, 263] width 18 height 47
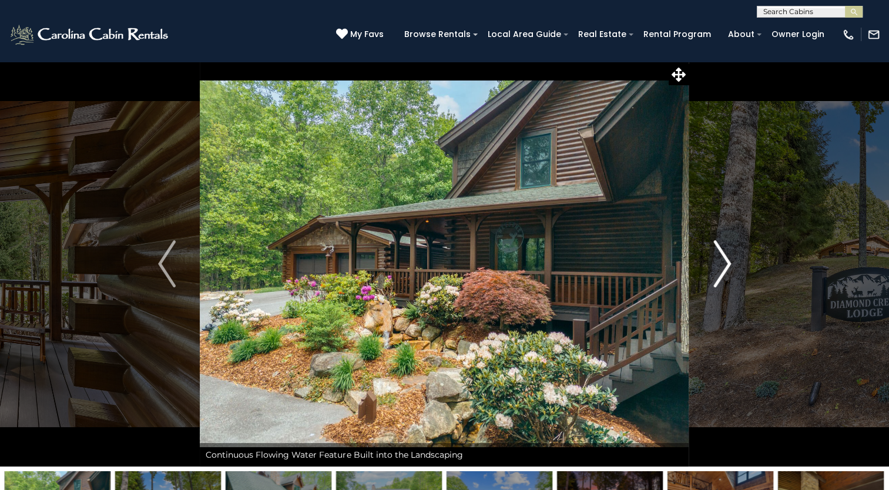
click at [726, 257] on img "Next" at bounding box center [723, 263] width 18 height 47
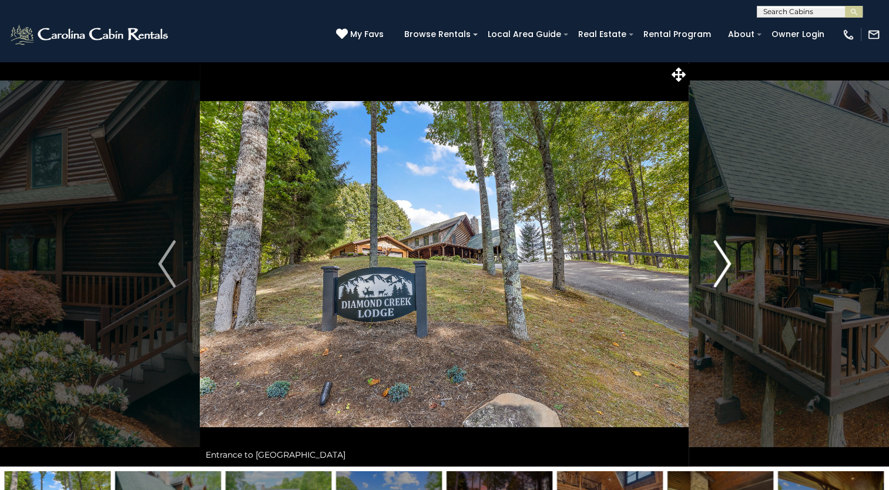
click at [726, 257] on img "Next" at bounding box center [723, 263] width 18 height 47
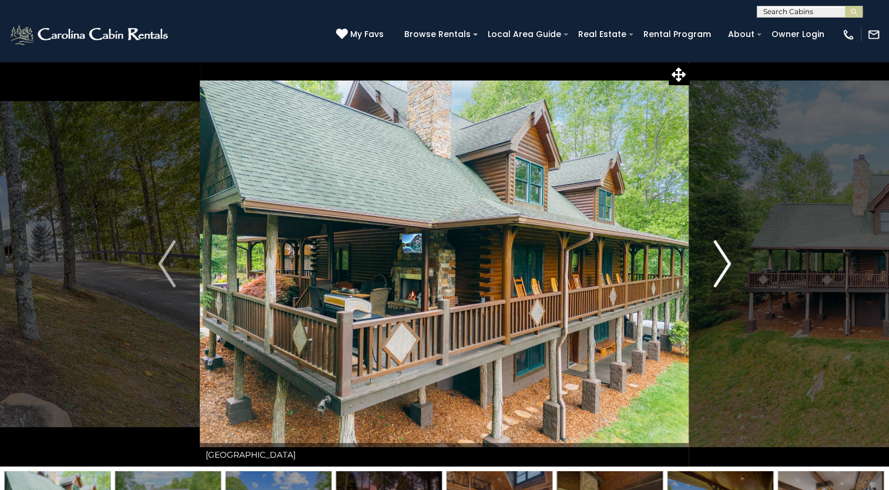
click at [726, 257] on img "Next" at bounding box center [723, 263] width 18 height 47
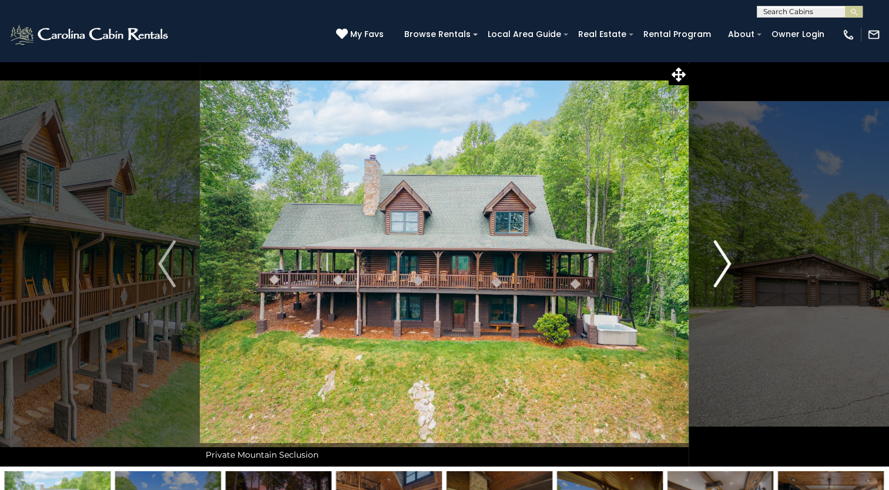
click at [726, 257] on img "Next" at bounding box center [723, 263] width 18 height 47
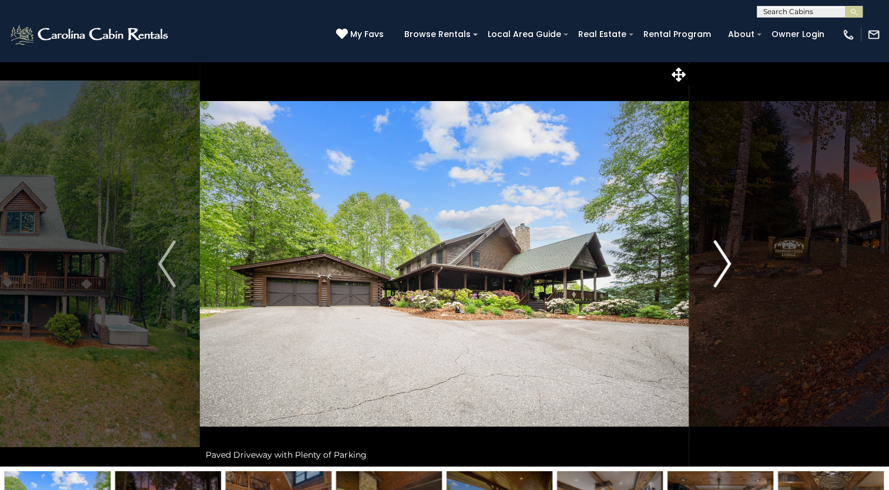
click at [726, 257] on img "Next" at bounding box center [723, 263] width 18 height 47
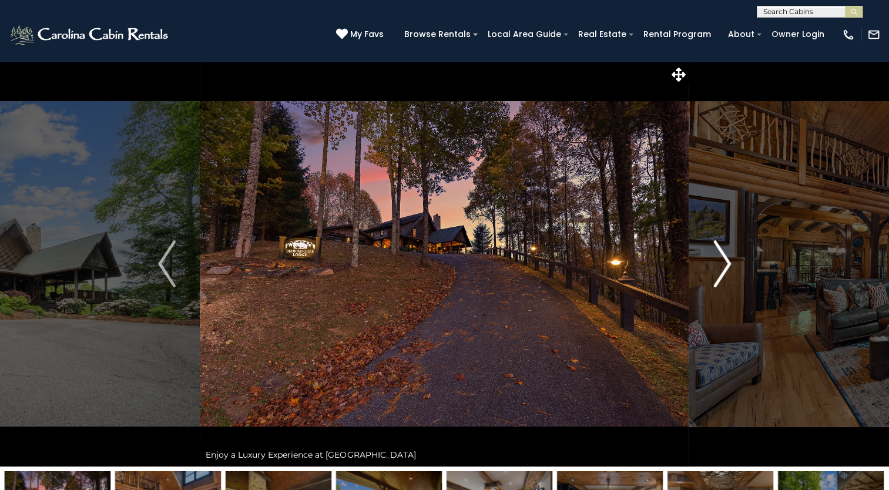
click at [726, 257] on img "Next" at bounding box center [723, 263] width 18 height 47
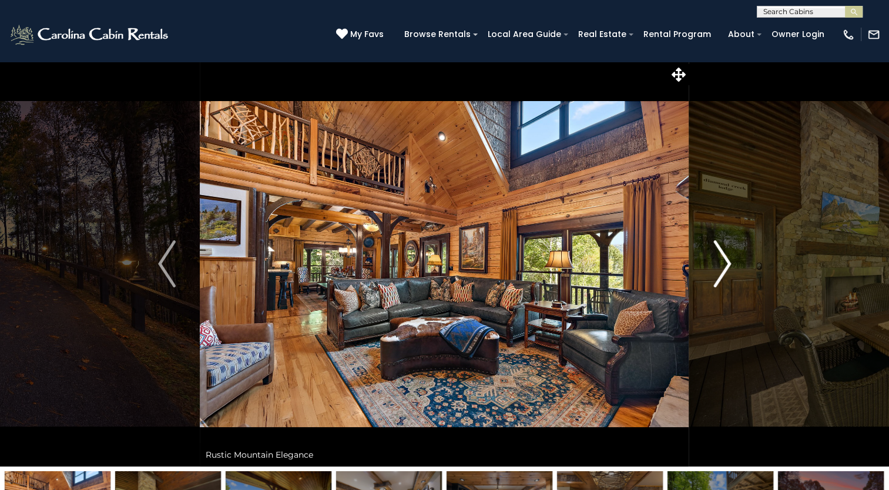
click at [726, 257] on img "Next" at bounding box center [723, 263] width 18 height 47
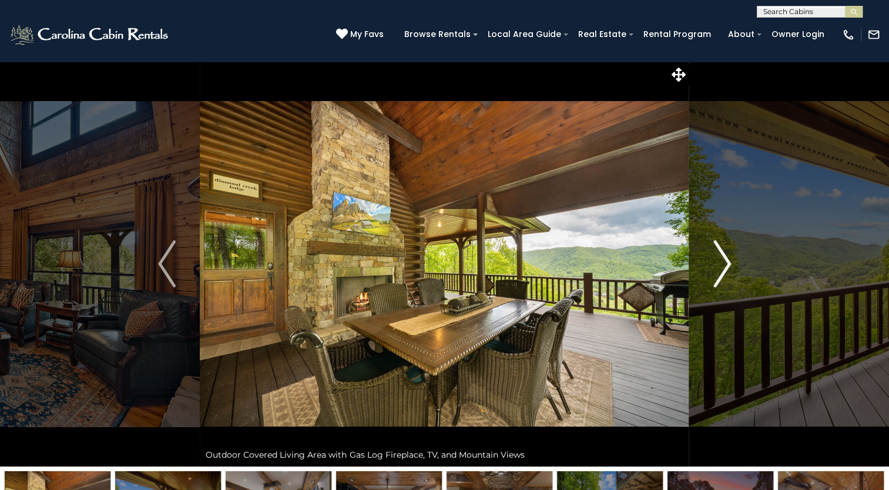
click at [726, 257] on img "Next" at bounding box center [723, 263] width 18 height 47
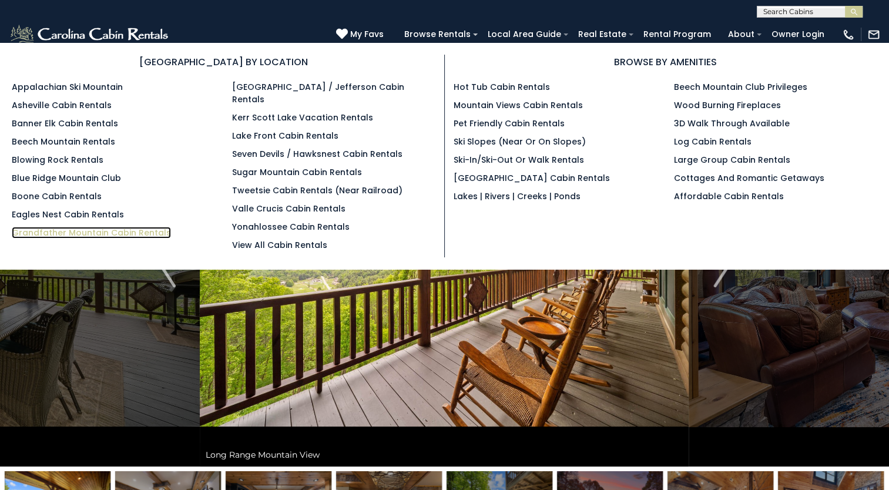
click at [130, 231] on link "Grandfather Mountain Cabin Rentals" at bounding box center [91, 233] width 159 height 12
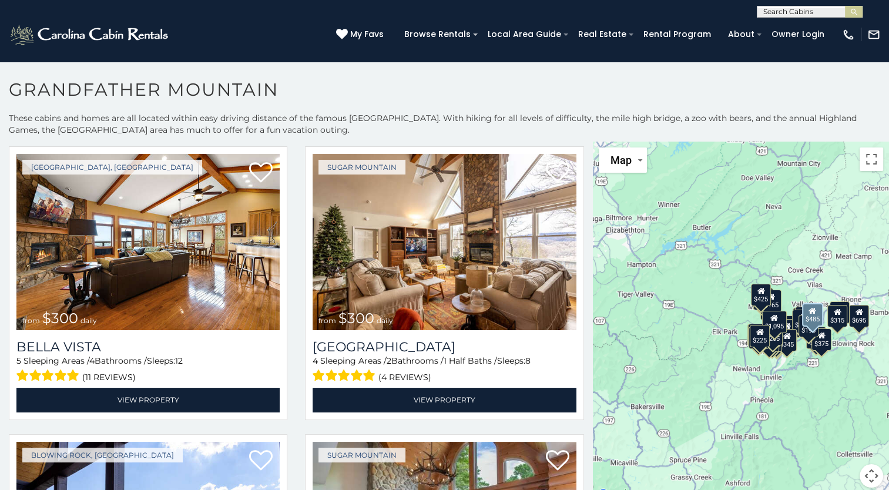
scroll to position [1173, 0]
